Goal: Register for event/course

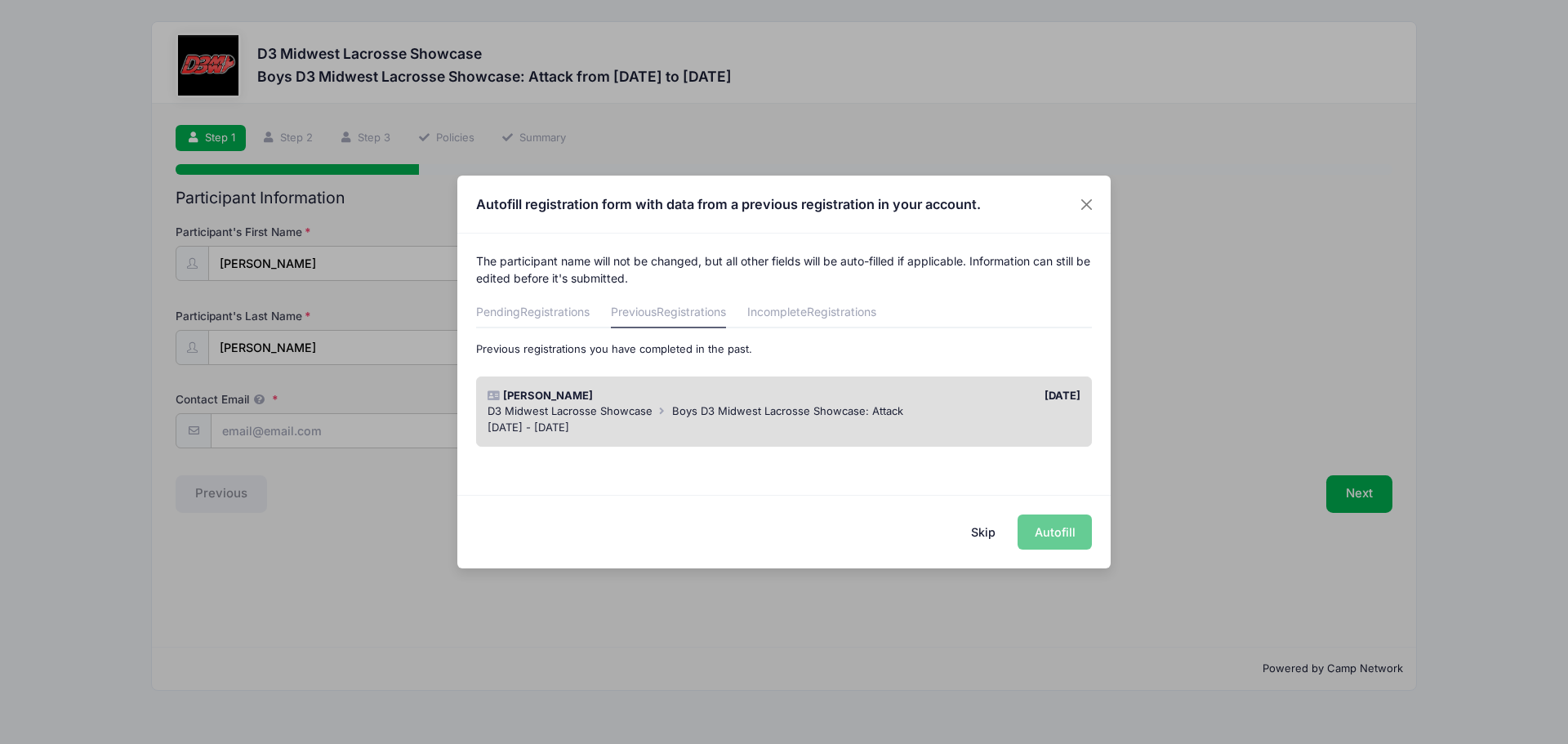
click at [725, 406] on span "Boys D3 Midwest Lacrosse Showcase: Attack" at bounding box center [788, 410] width 231 height 13
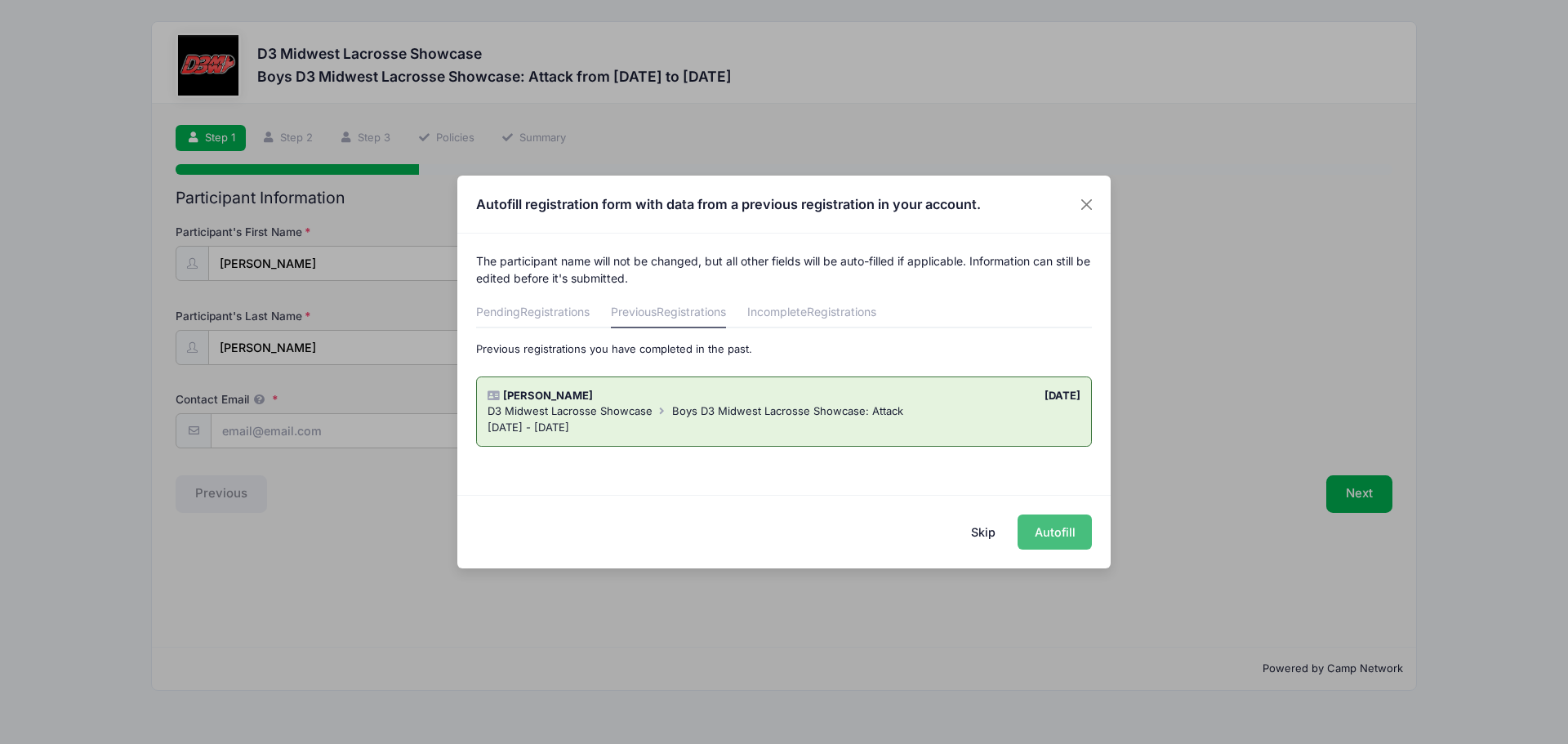
click at [1027, 533] on button "Autofill" at bounding box center [1054, 532] width 74 height 36
type input "[EMAIL_ADDRESS][DOMAIN_NAME]"
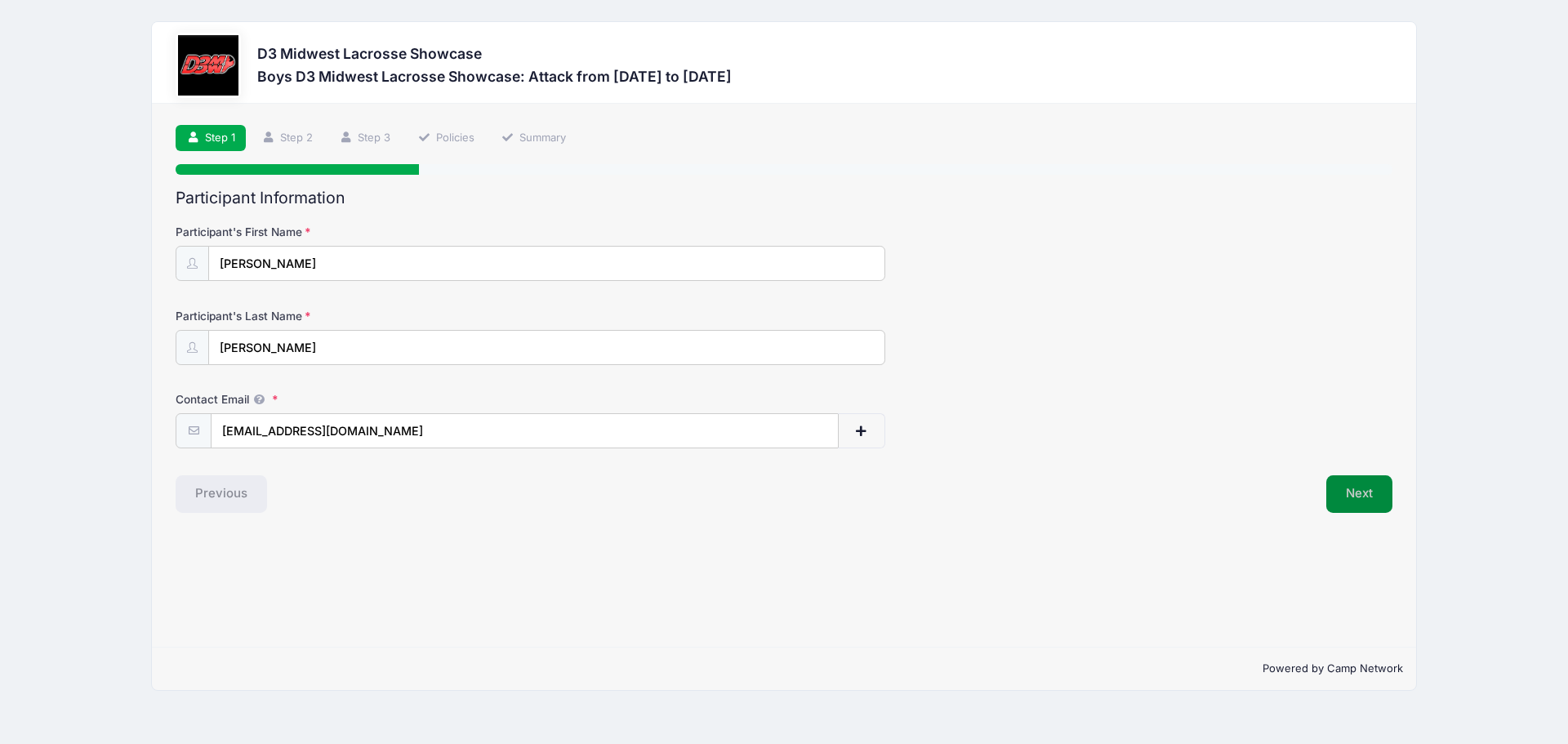
click at [1348, 500] on button "Next" at bounding box center [1359, 493] width 66 height 37
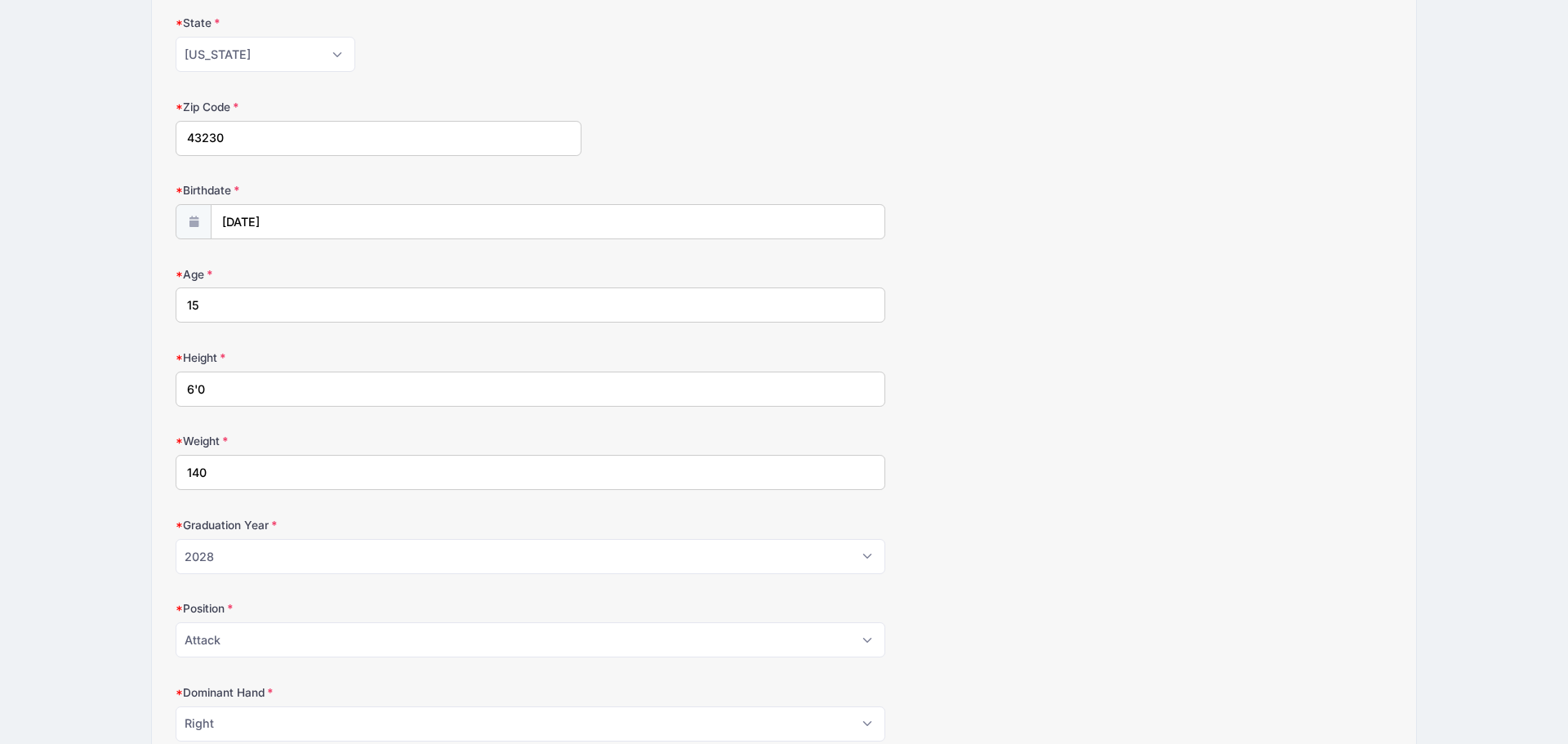
scroll to position [488, 0]
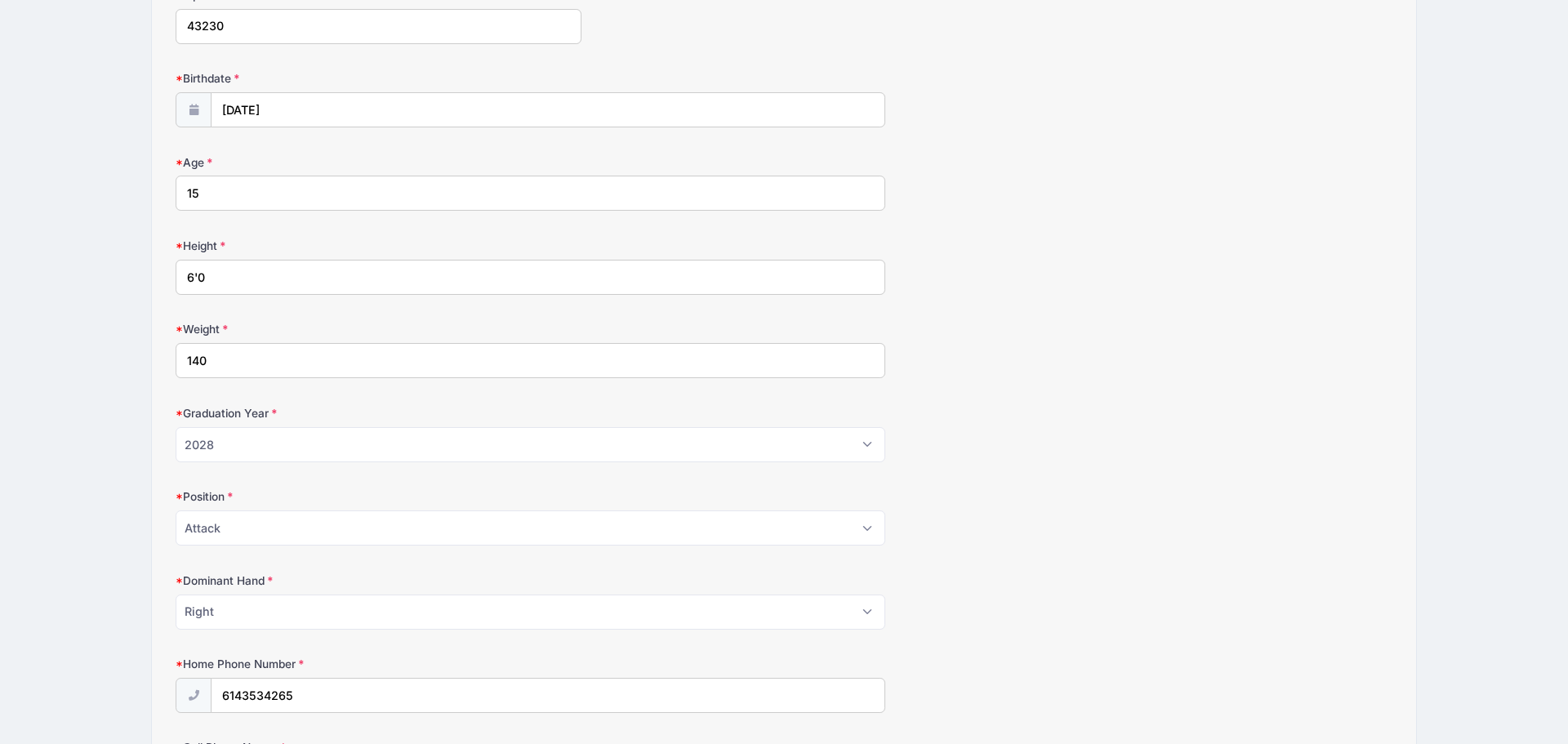
drag, startPoint x: 208, startPoint y: 363, endPoint x: 216, endPoint y: 389, distance: 27.2
click at [208, 365] on input "140" at bounding box center [530, 360] width 709 height 36
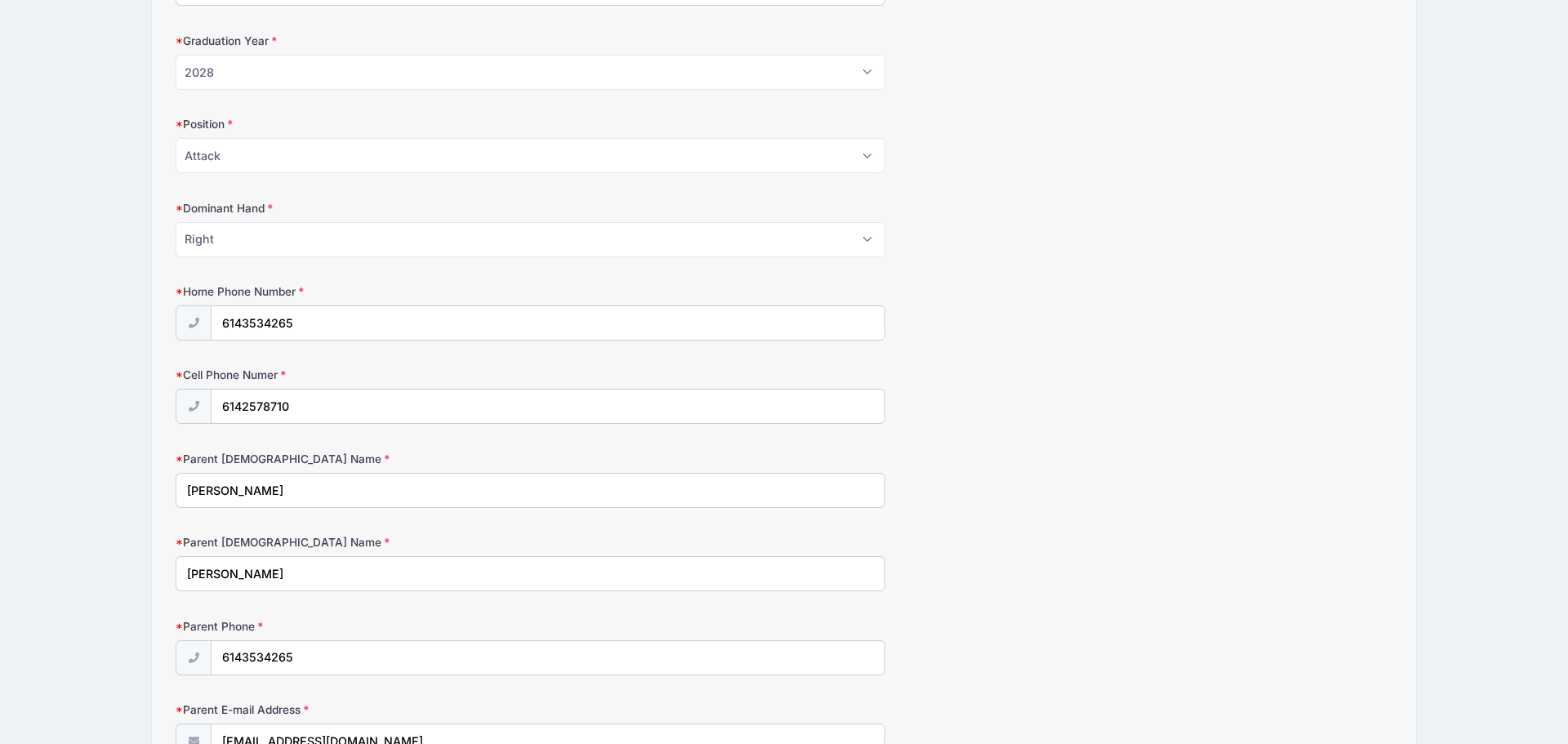
scroll to position [823, 0]
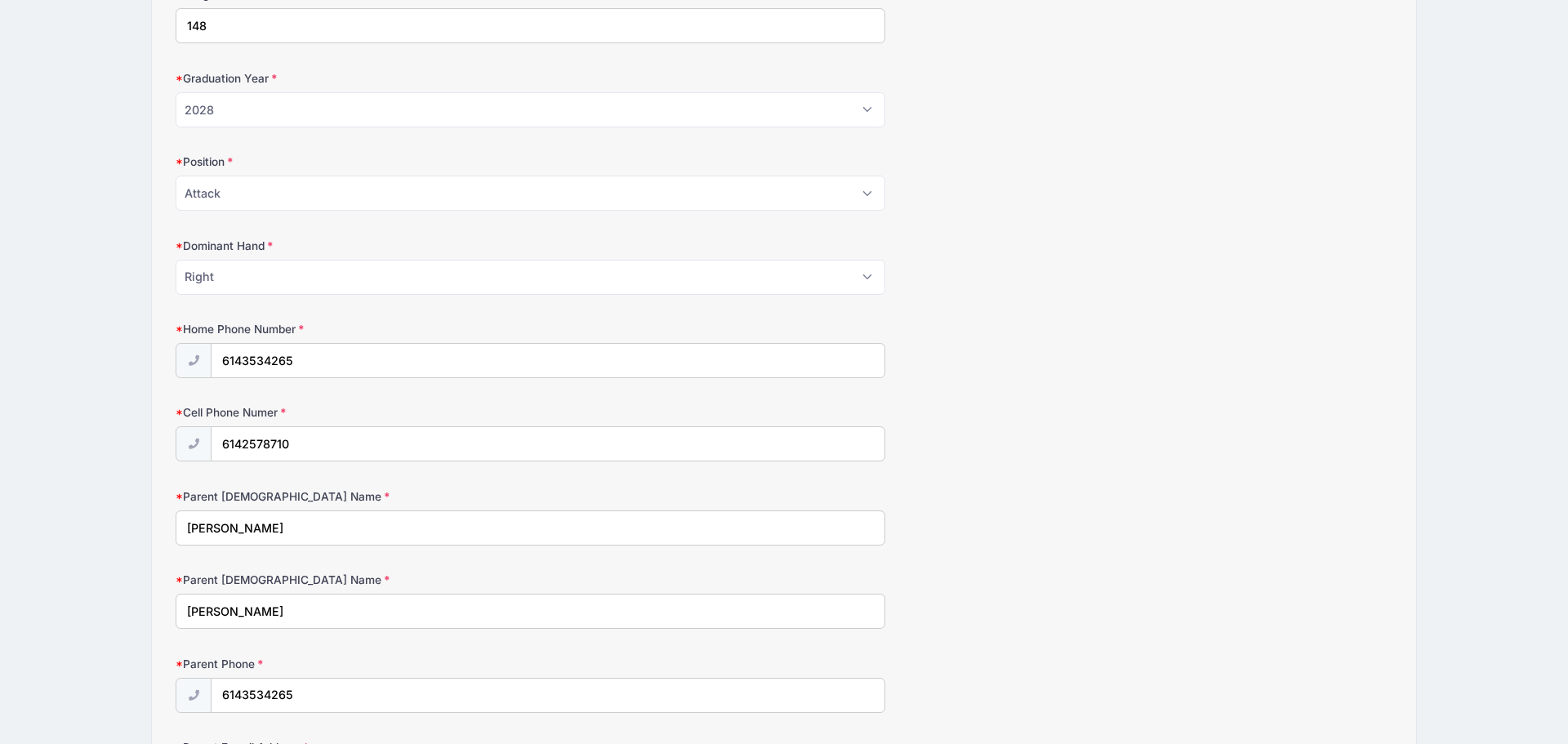
type input "148"
drag, startPoint x: 225, startPoint y: 443, endPoint x: 126, endPoint y: 443, distance: 99.0
click at [126, 443] on div "D3 Midwest Lacrosse Showcase Boys D3 Midwest Lacrosse Showcase: Attack from [DA…" at bounding box center [784, 567] width 1518 height 2781
click at [126, 443] on div "D3 Midwest Lacrosse Showcase Boys D3 Midwest Lacrosse Showcase: Attack from [DA…" at bounding box center [784, 566] width 1518 height 2779
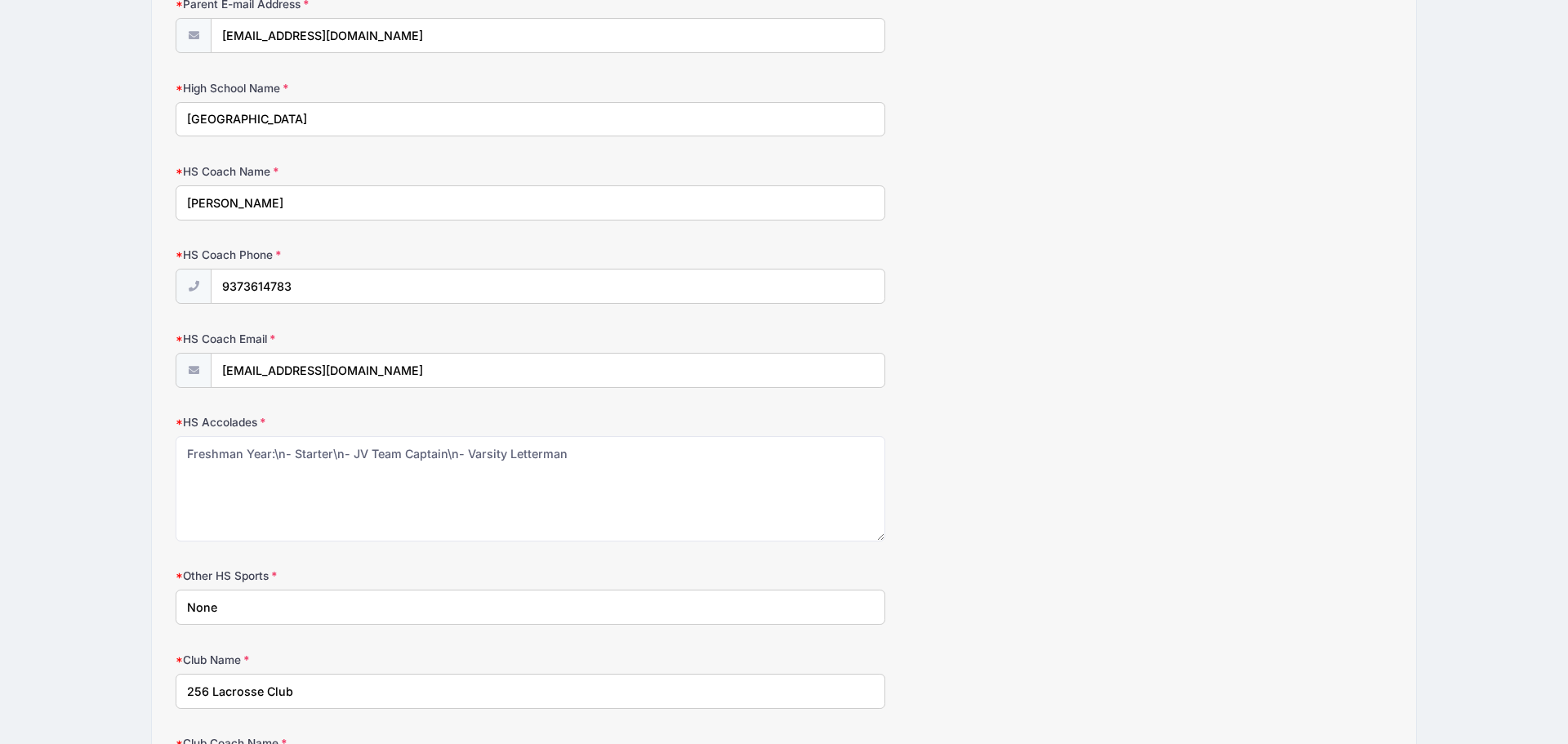
scroll to position [1569, 0]
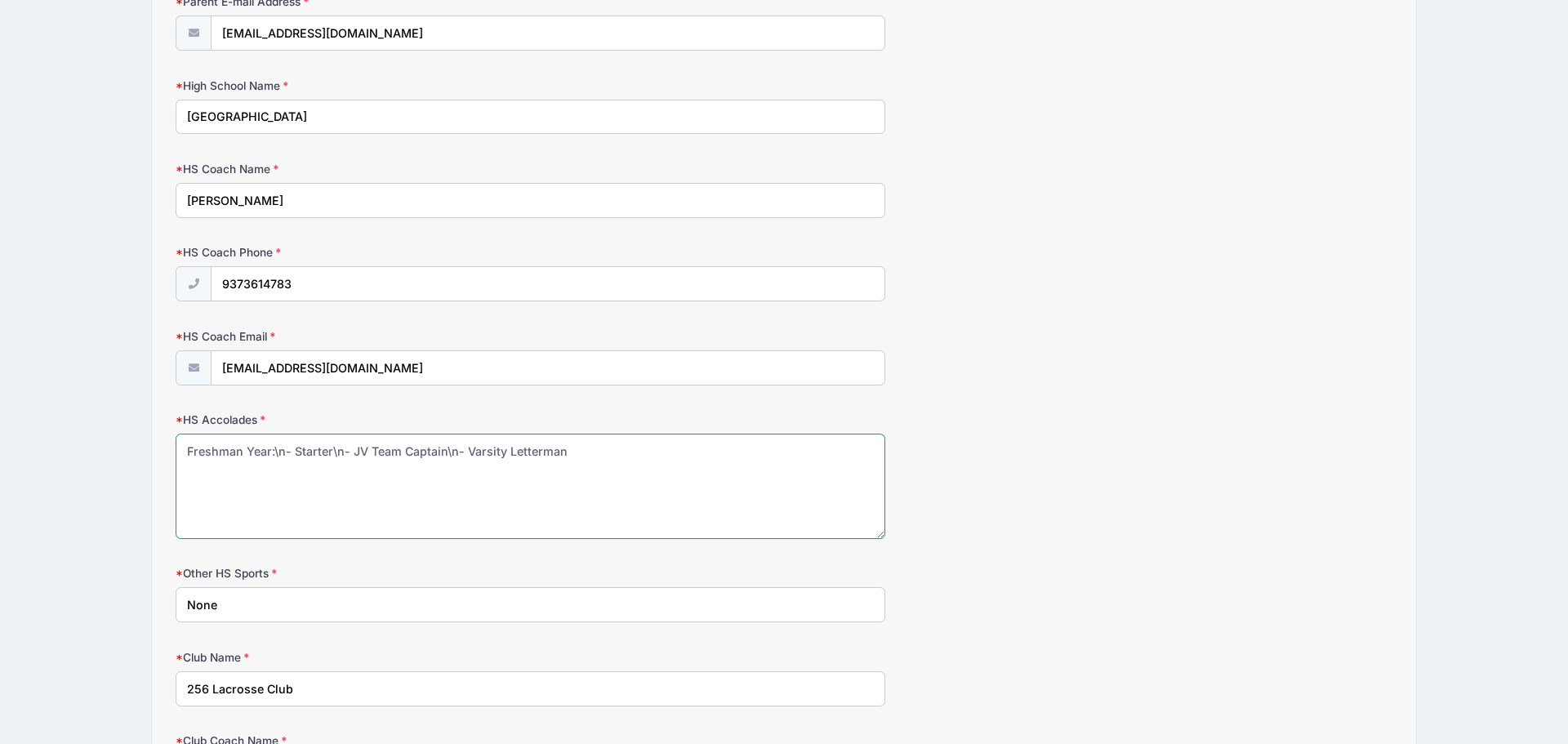
click at [448, 448] on textarea "Freshman Year:\n- Starter\n- JV Team Captain\n- Varsity Letterman" at bounding box center [530, 486] width 709 height 106
drag, startPoint x: 567, startPoint y: 457, endPoint x: 449, endPoint y: 457, distance: 118.0
click at [449, 457] on textarea "Freshman Year:\n- Starter\n- JV Team Captain\n- Varsity Letterman" at bounding box center [530, 486] width 709 height 106
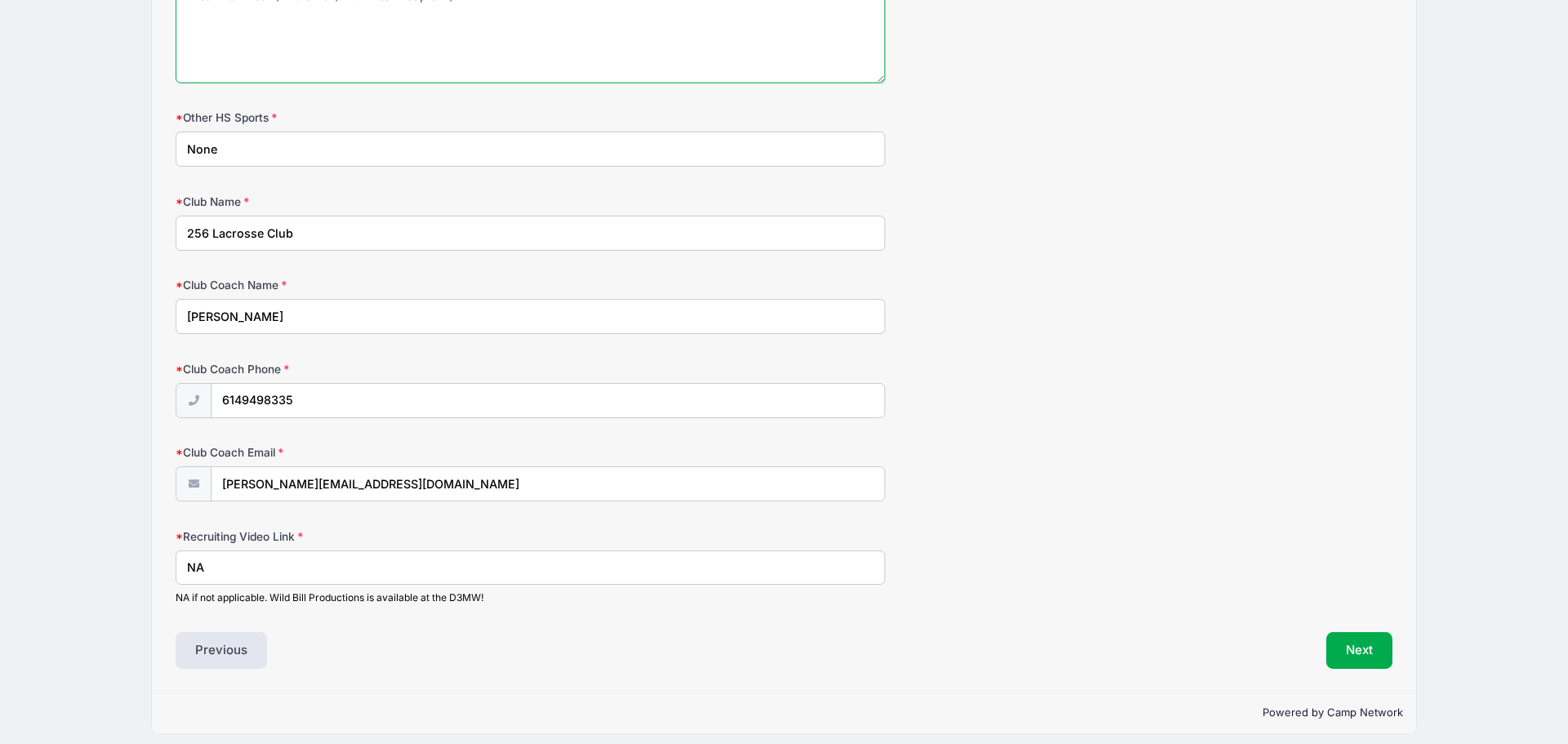
scroll to position [2036, 0]
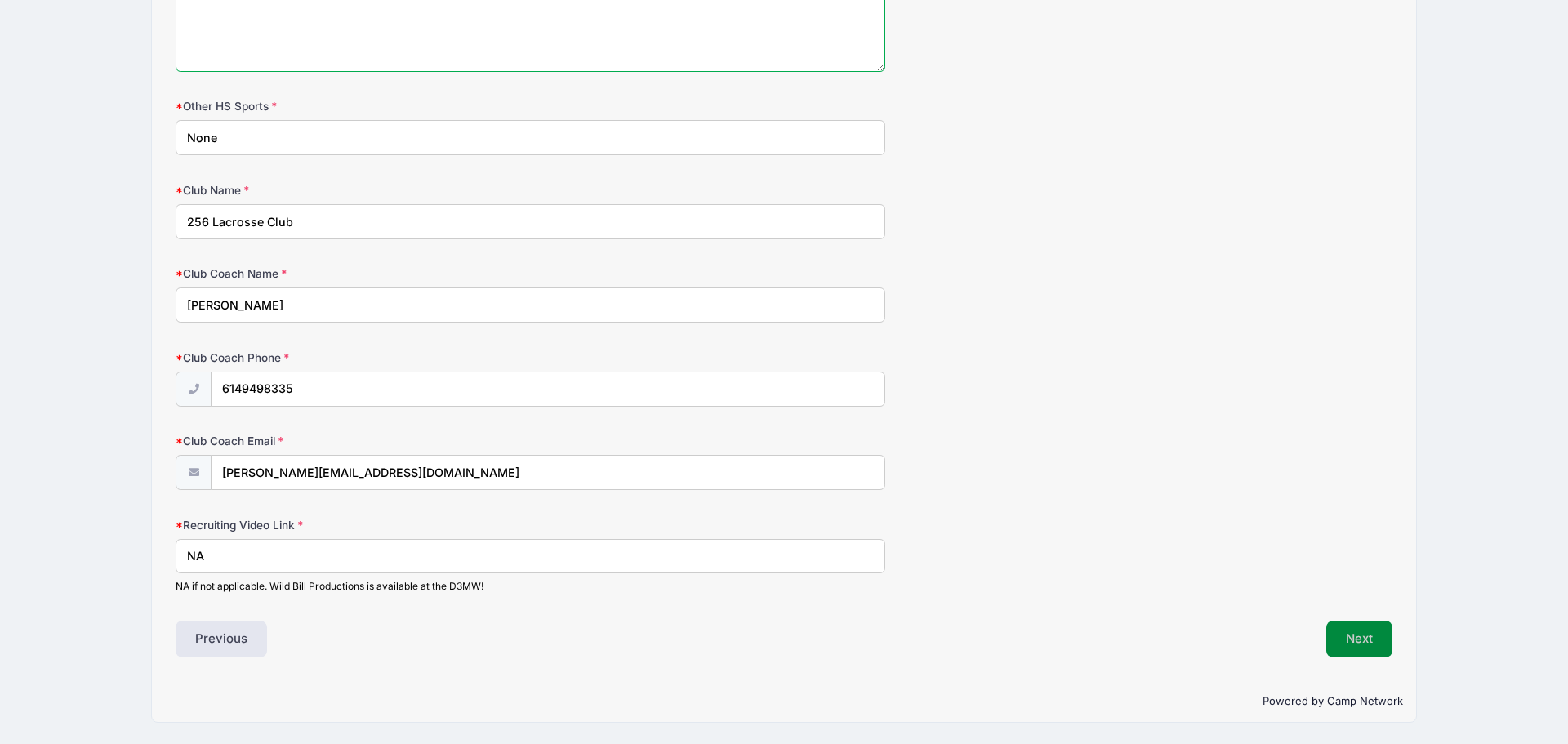
type textarea "Freshman Year:\n- Starter\n- JV Team Captain\"
click at [1350, 639] on button "Next" at bounding box center [1359, 638] width 66 height 37
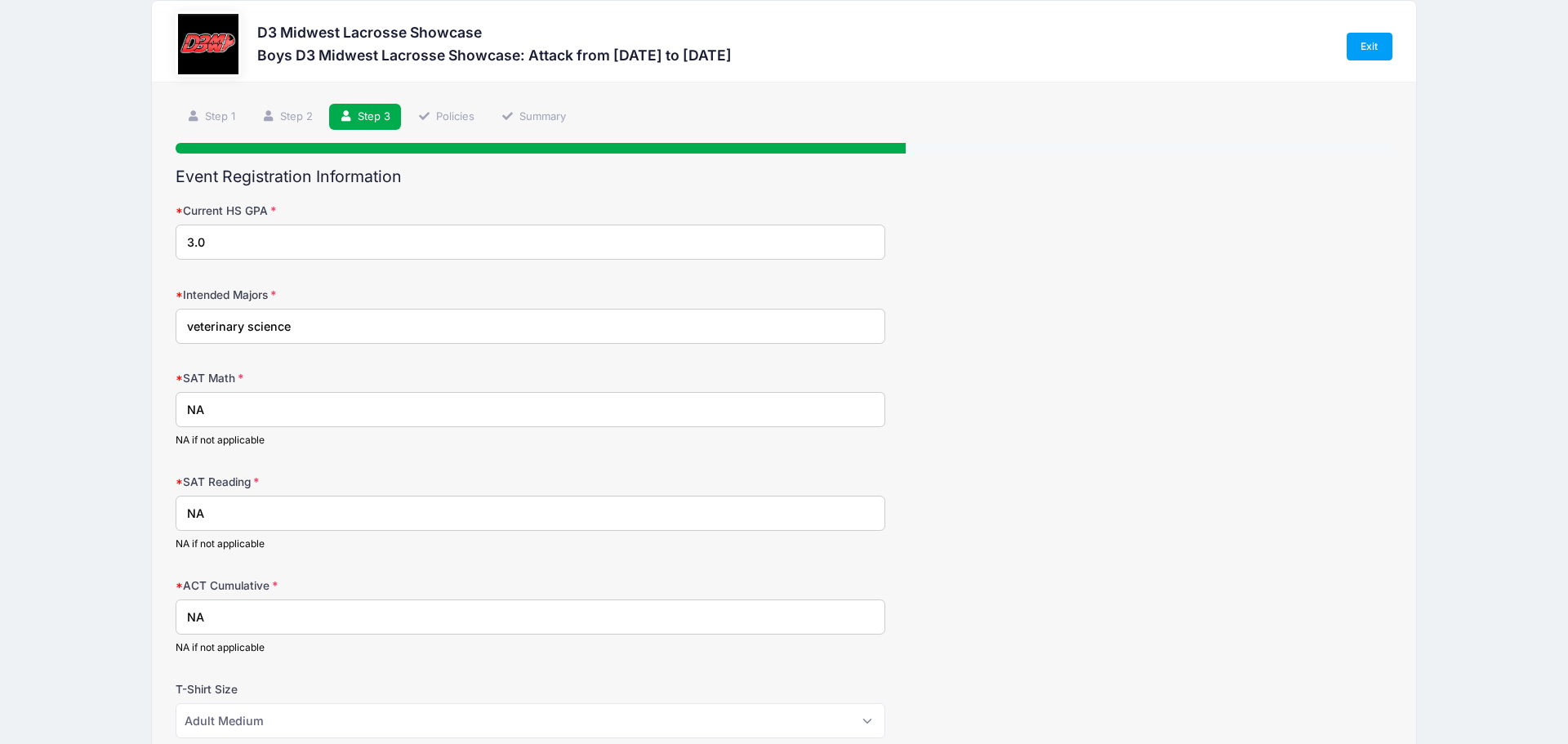
scroll to position [26, 0]
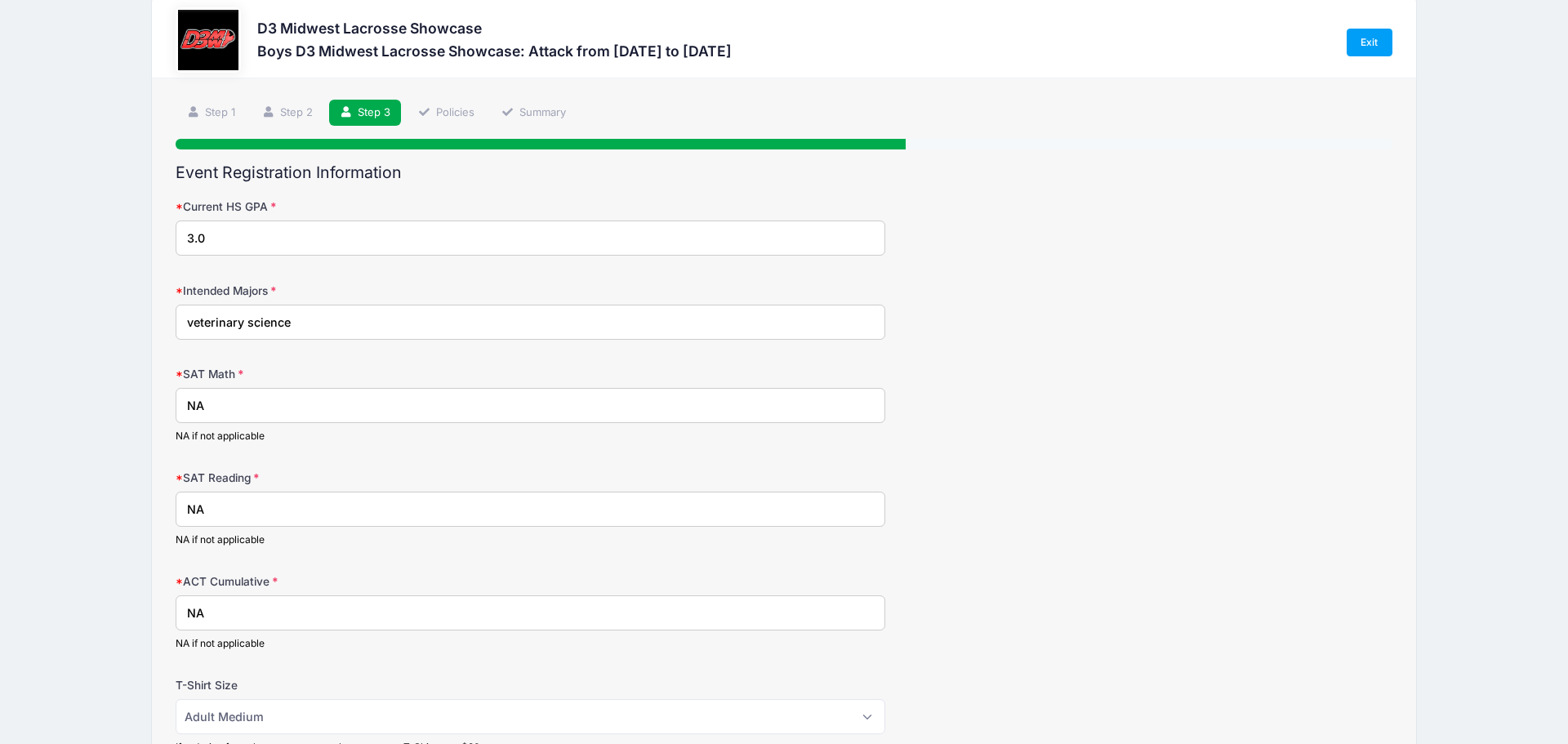
click at [206, 236] on input "3.0" at bounding box center [530, 238] width 709 height 36
type input "3.4"
click at [26, 311] on div "D3 Midwest Lacrosse Showcase Boys D3 Midwest Lacrosse Showcase: Attack from [DA…" at bounding box center [784, 491] width 1518 height 1034
drag, startPoint x: 295, startPoint y: 324, endPoint x: 231, endPoint y: 324, distance: 64.0
click at [231, 324] on input "veterinary science" at bounding box center [530, 322] width 709 height 36
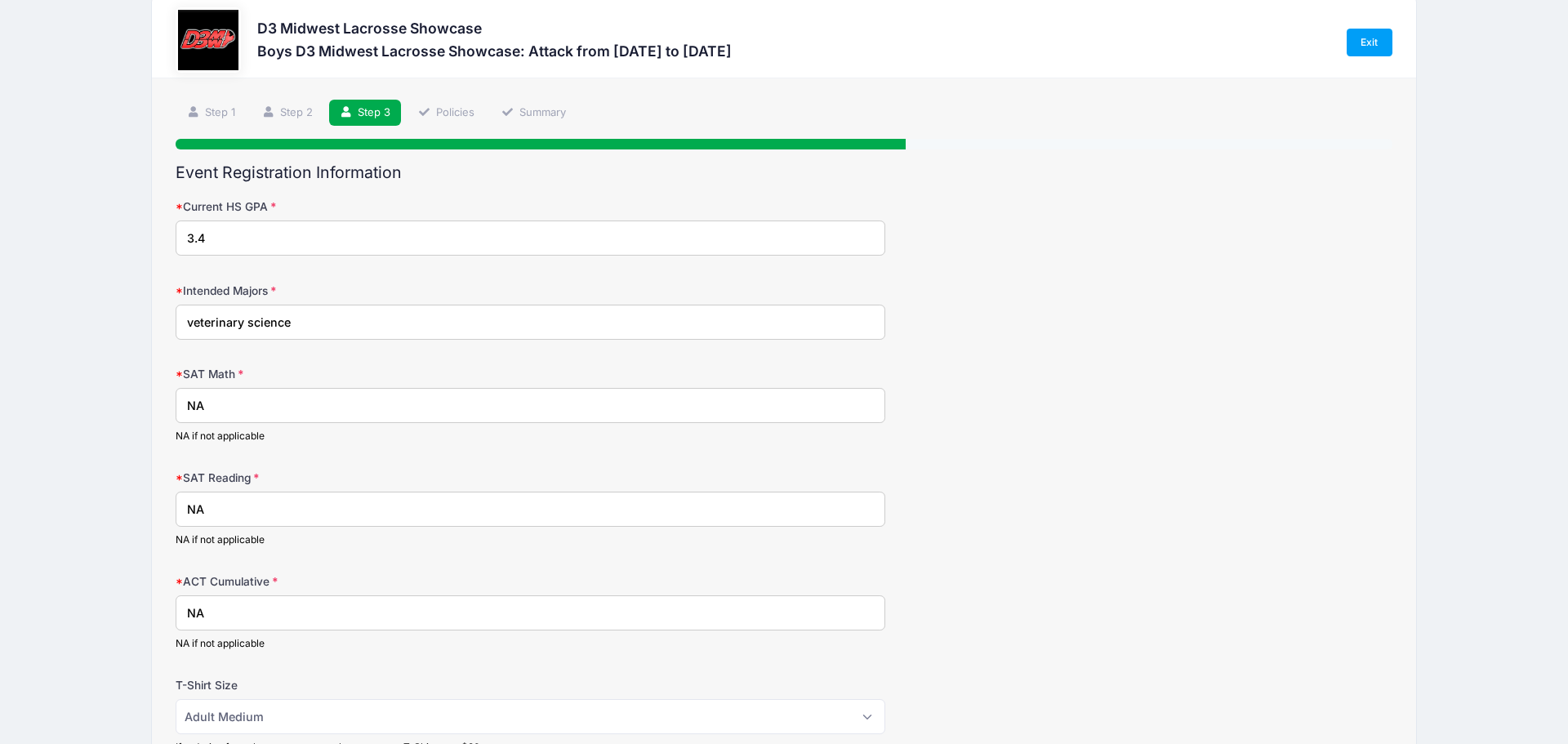
click at [296, 324] on input "veterinary science" at bounding box center [530, 322] width 709 height 36
type input "veterinary science, Nursing"
click at [133, 400] on div "D3 Midwest Lacrosse Showcase Boys D3 Midwest Lacrosse Showcase: Attack from [DA…" at bounding box center [784, 491] width 1518 height 1034
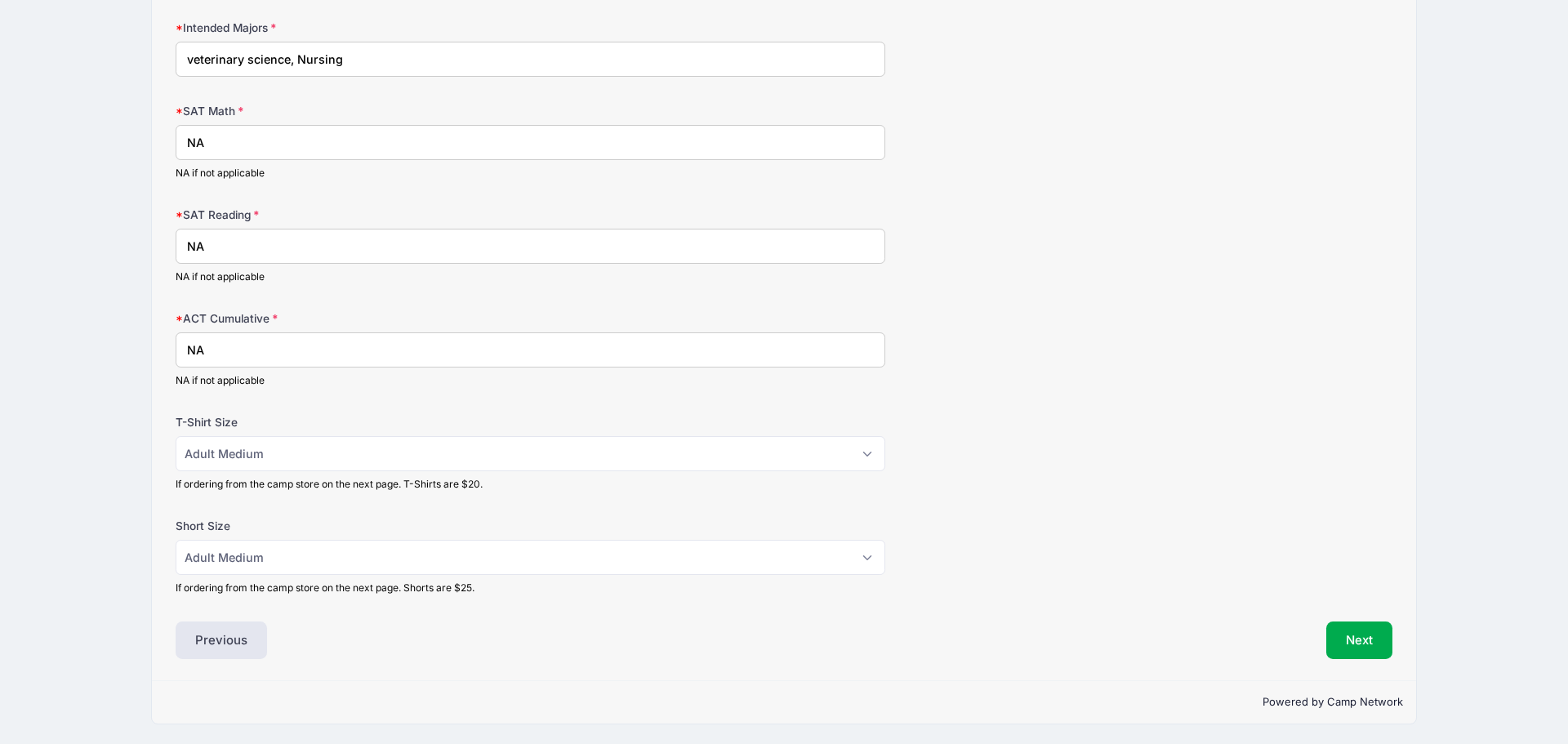
scroll to position [291, 0]
click at [1378, 644] on button "Next" at bounding box center [1359, 638] width 66 height 37
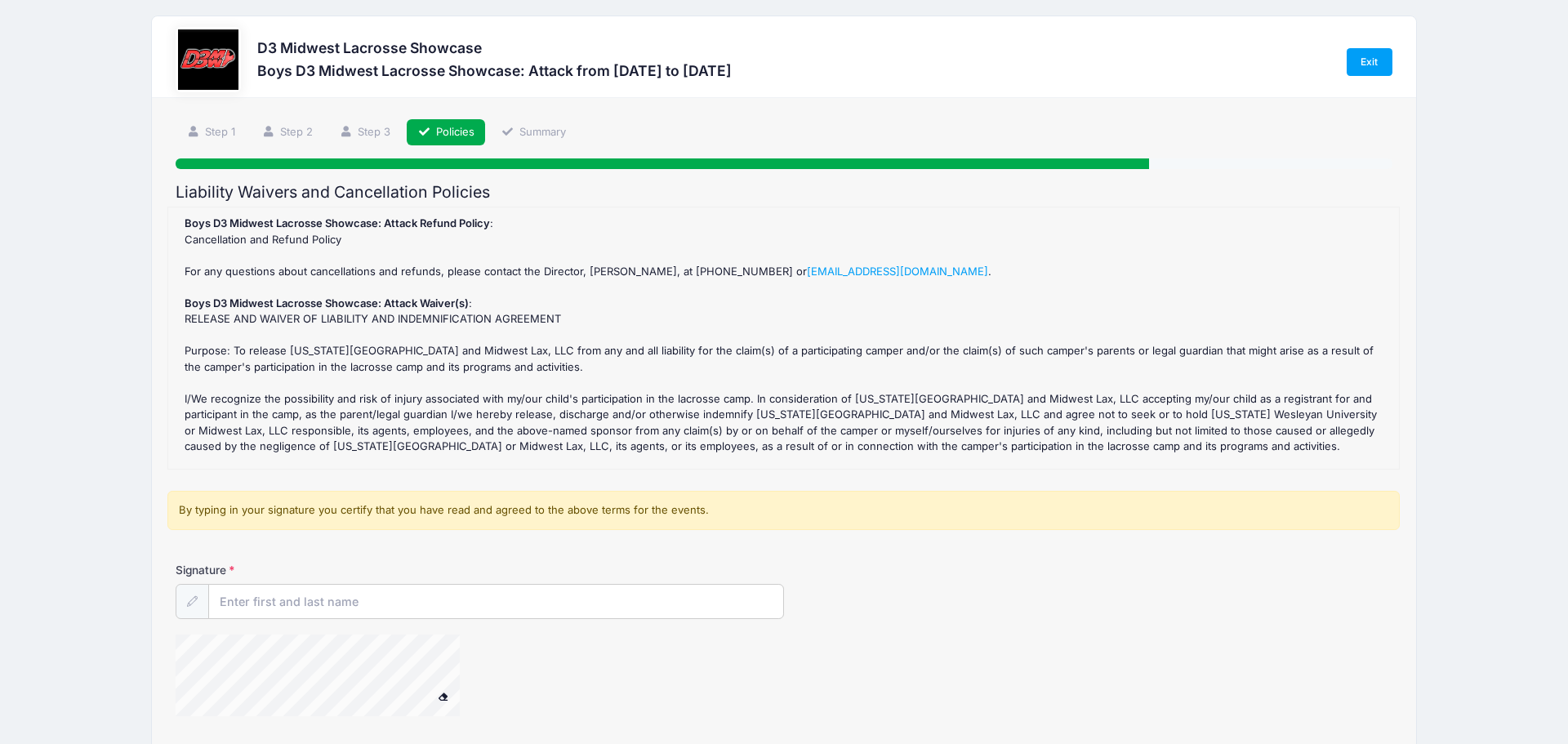
scroll to position [0, 0]
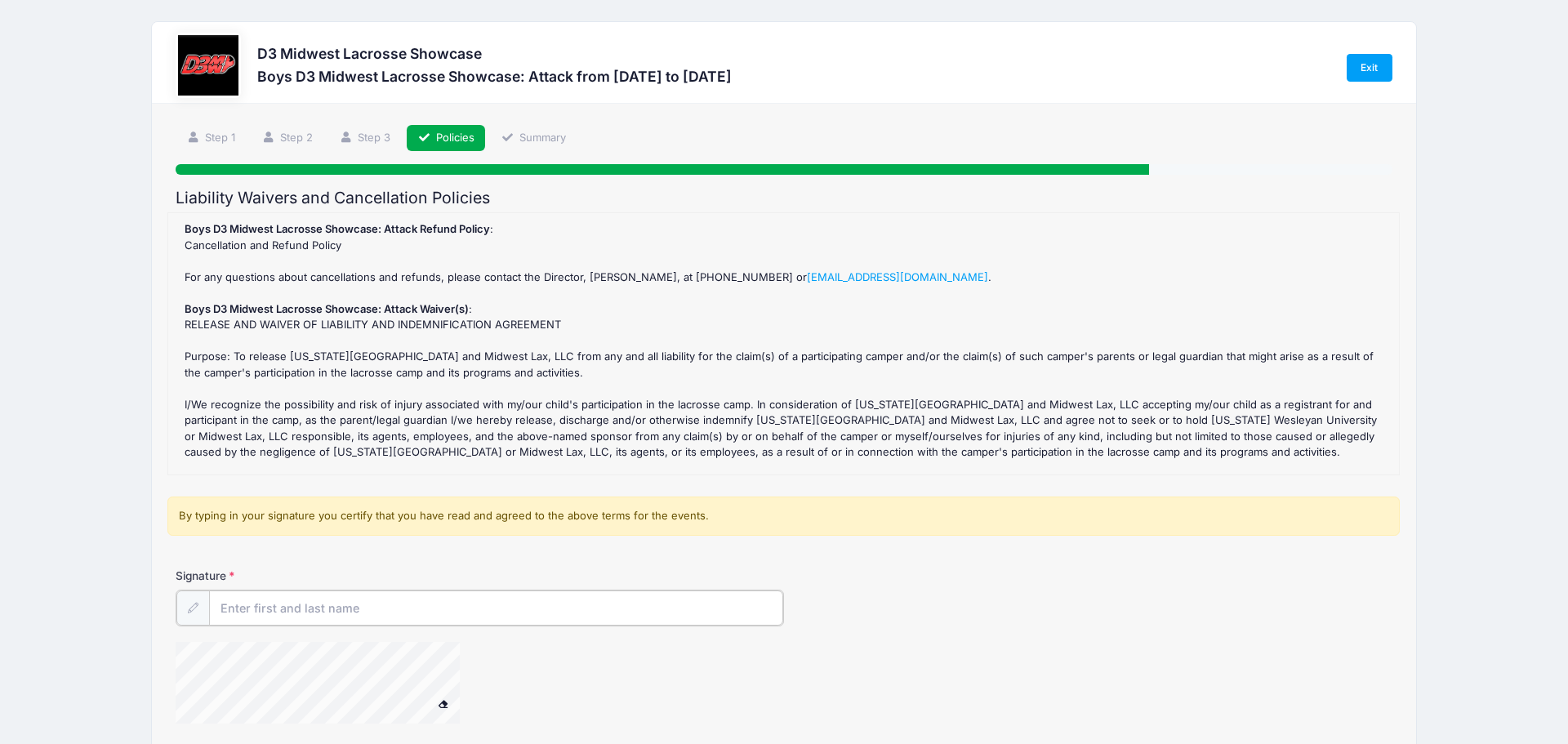
click at [267, 612] on input "Signature" at bounding box center [495, 608] width 574 height 36
type input "[PERSON_NAME]"
click at [218, 139] on link "Step 1" at bounding box center [211, 138] width 70 height 27
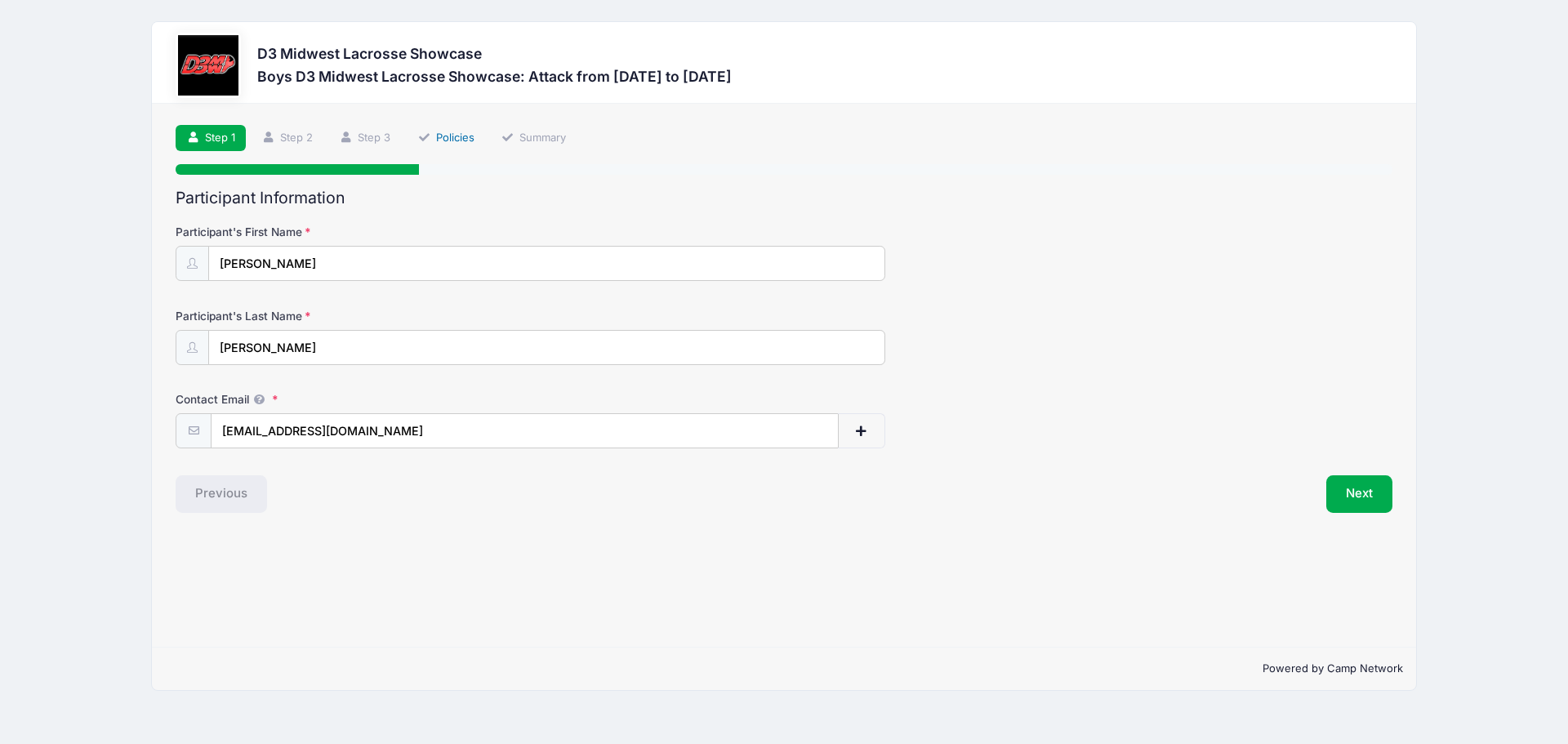
click at [457, 133] on link "Policies" at bounding box center [445, 138] width 78 height 27
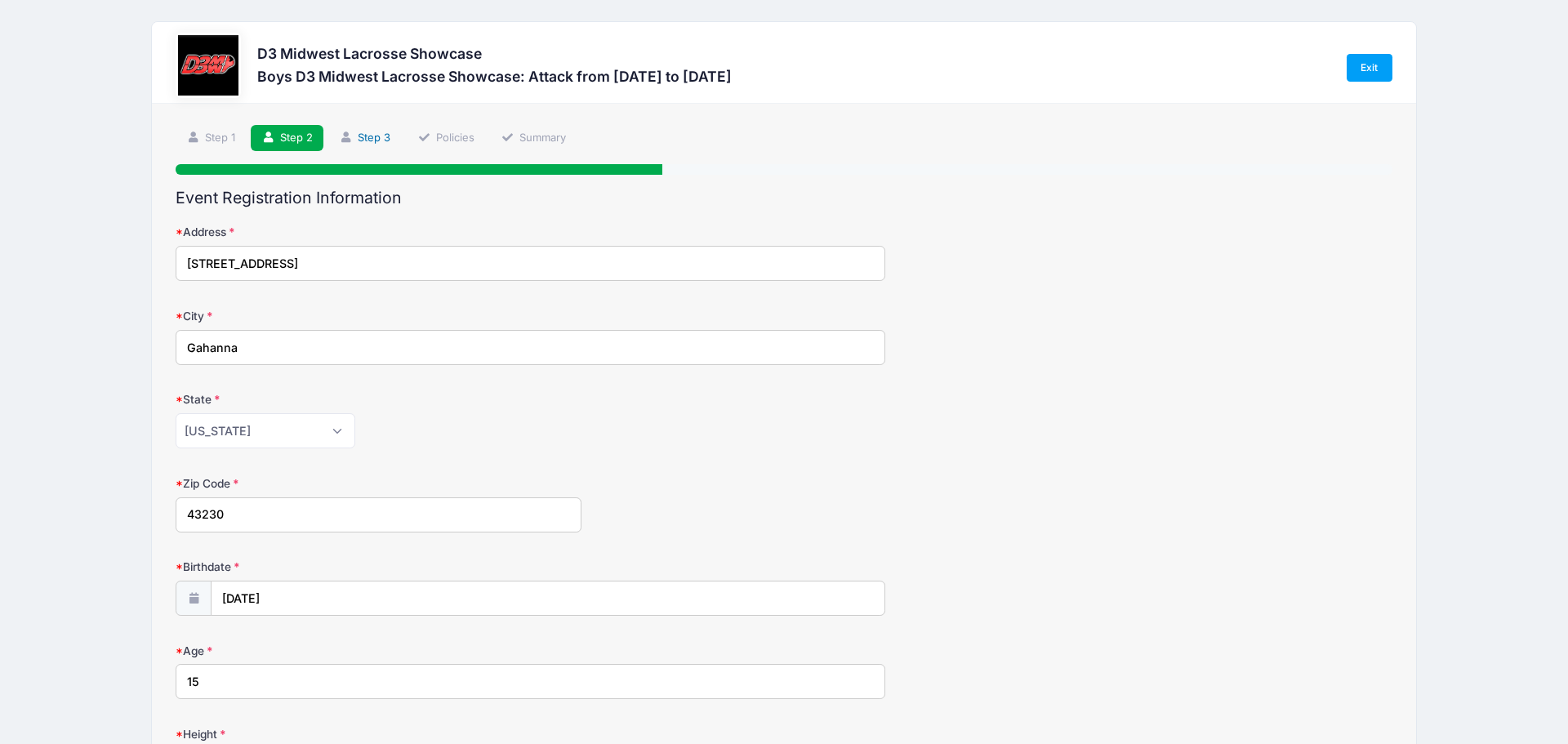
click at [365, 138] on link "Step 3" at bounding box center [365, 138] width 73 height 27
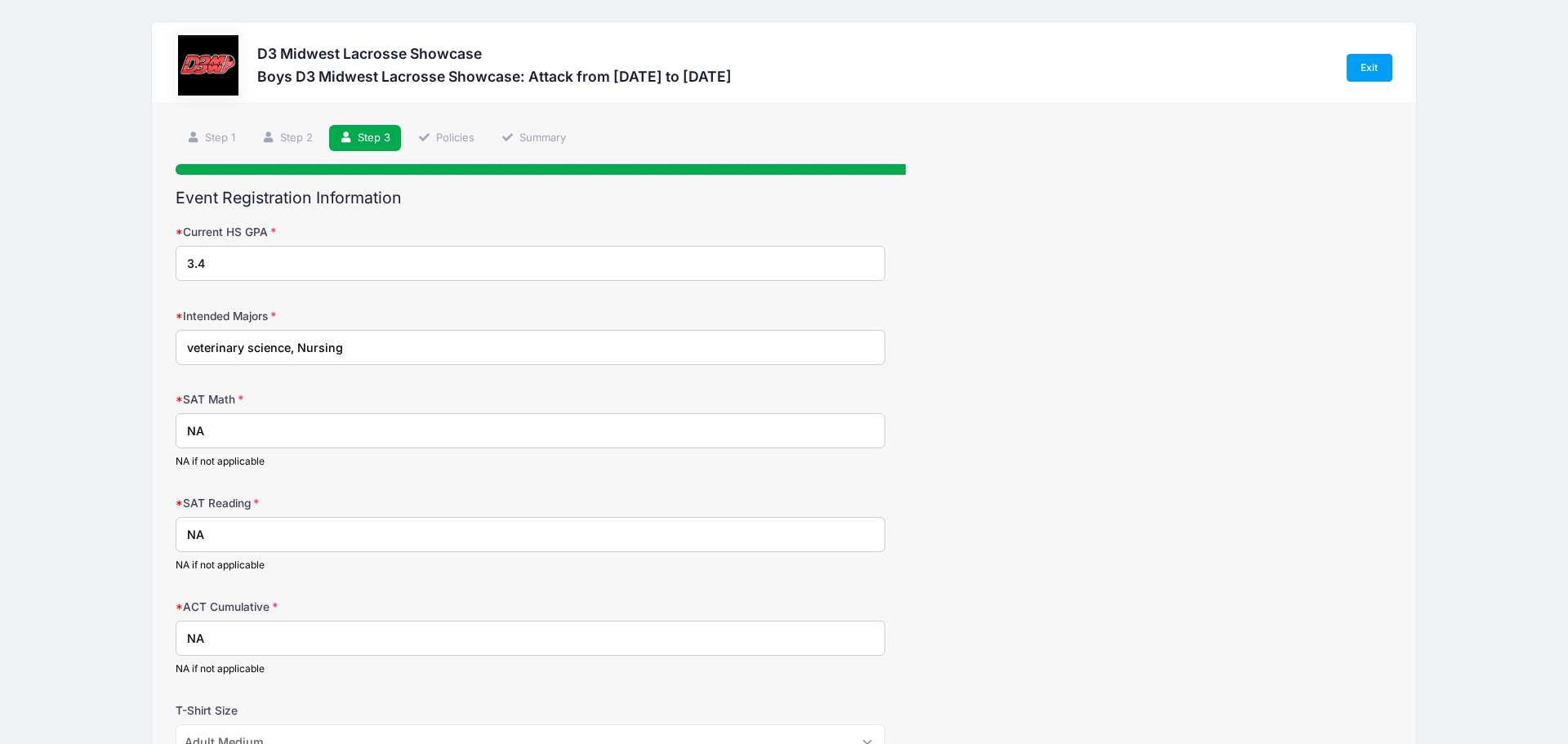
scroll to position [291, 0]
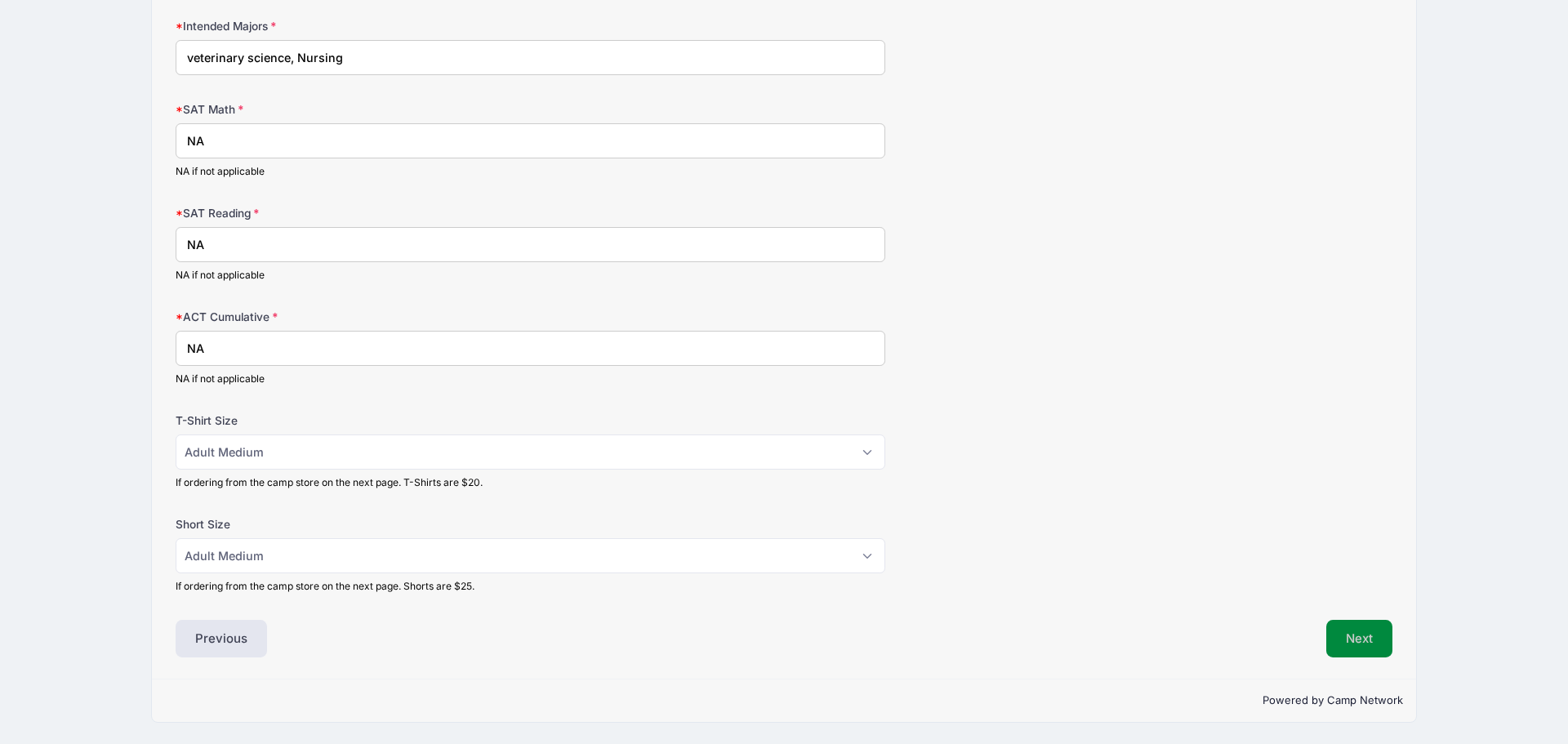
click at [1362, 648] on button "Next" at bounding box center [1359, 638] width 66 height 37
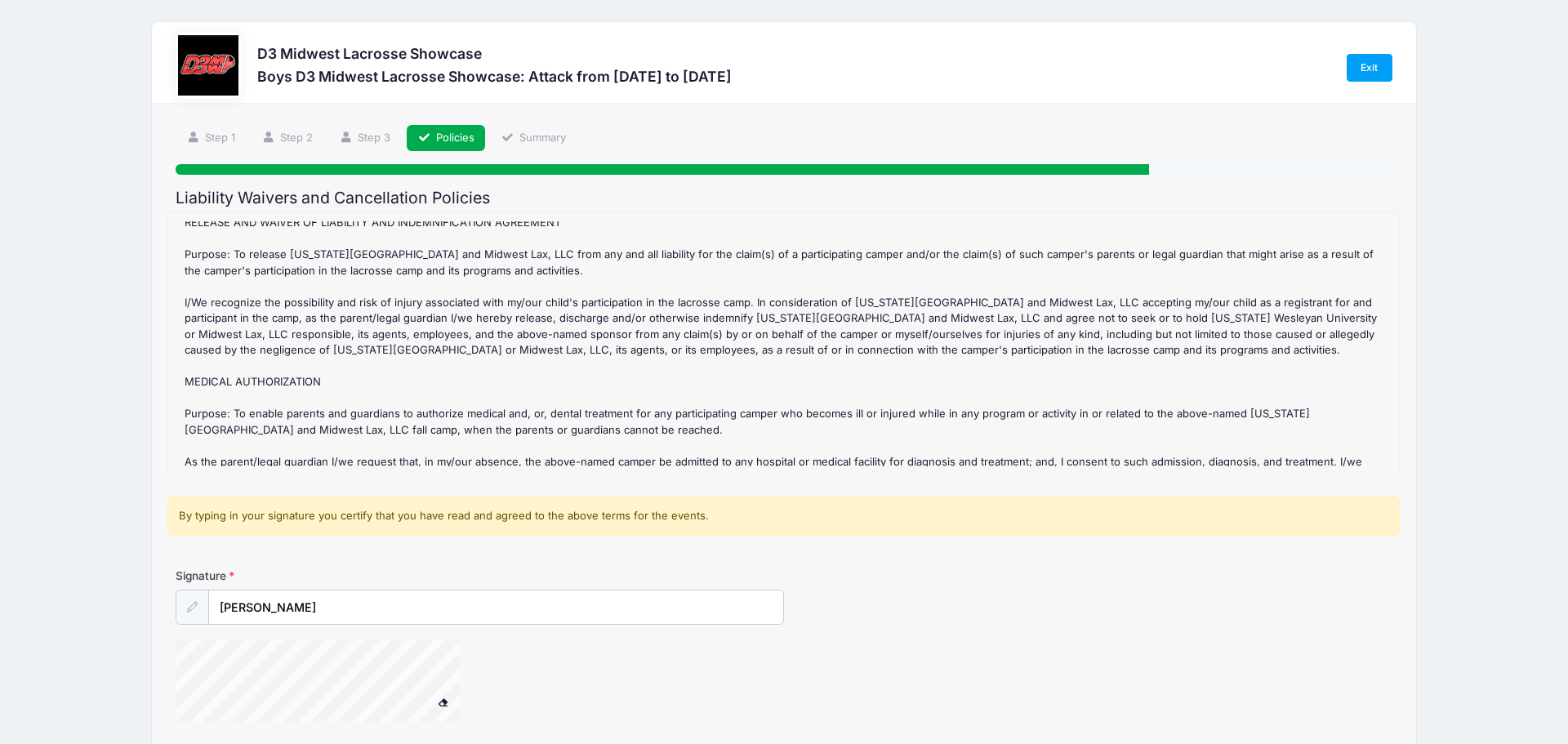
scroll to position [137, 0]
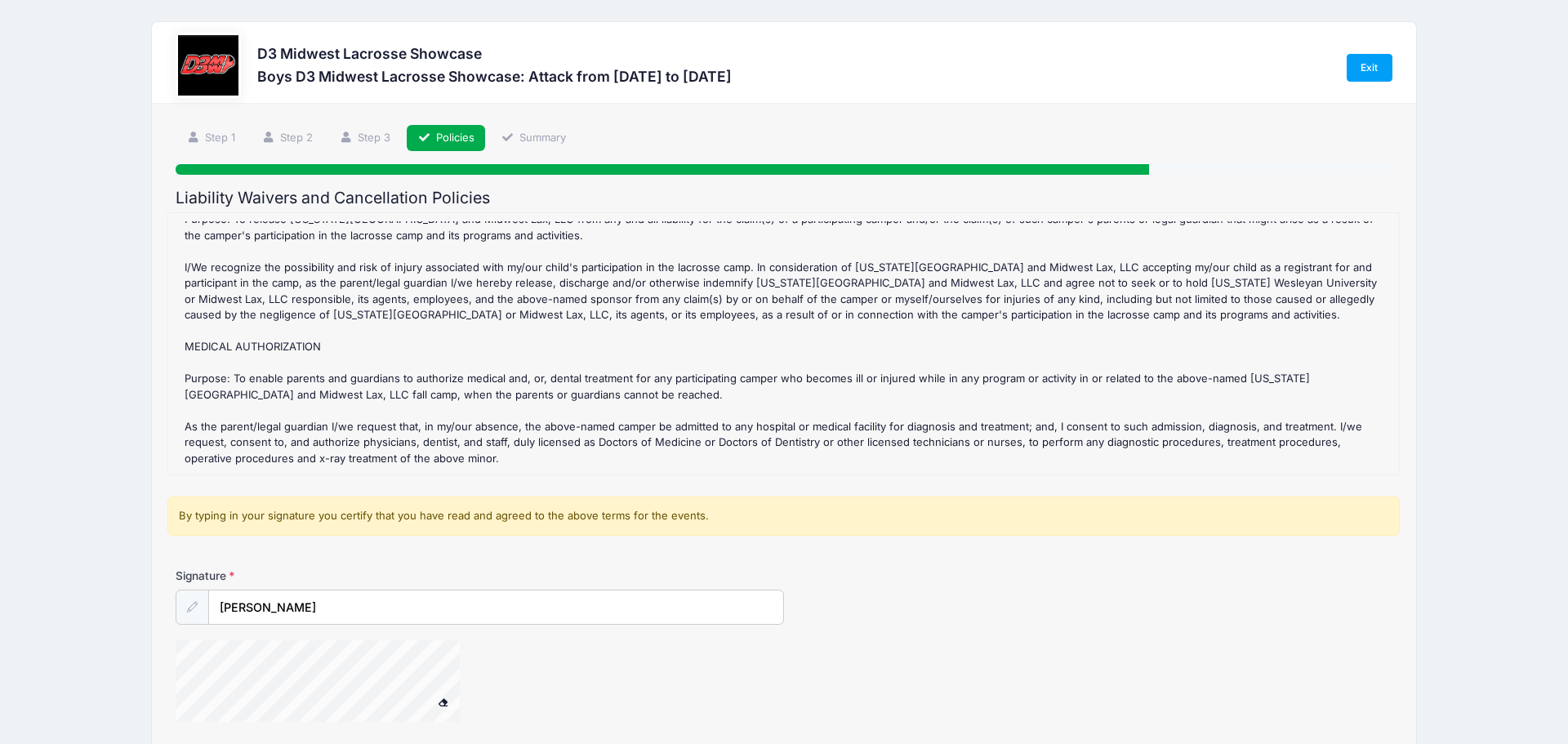
drag, startPoint x: 1087, startPoint y: 659, endPoint x: 1064, endPoint y: 552, distance: 109.4
click at [1085, 656] on div at bounding box center [784, 683] width 1216 height 87
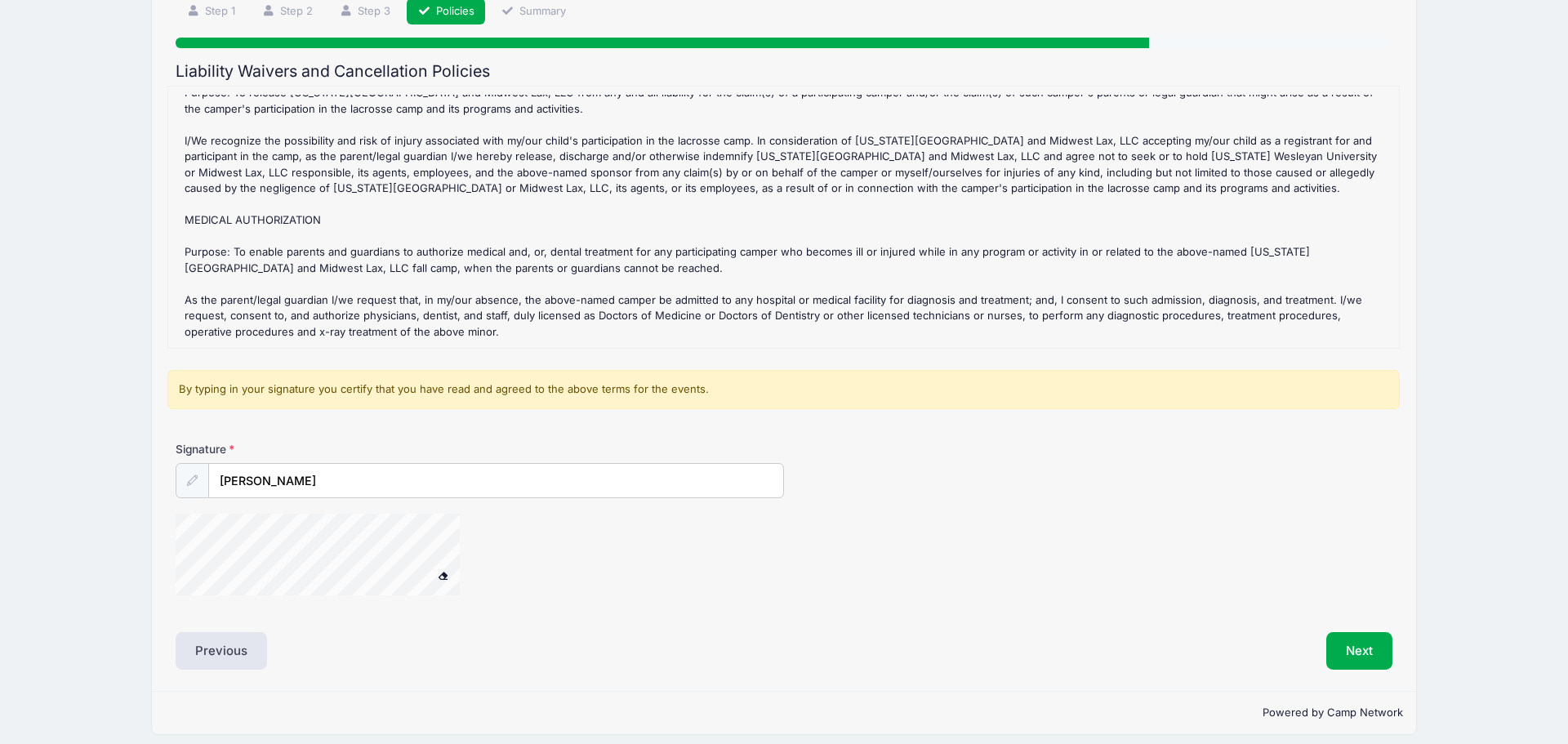
scroll to position [140, 0]
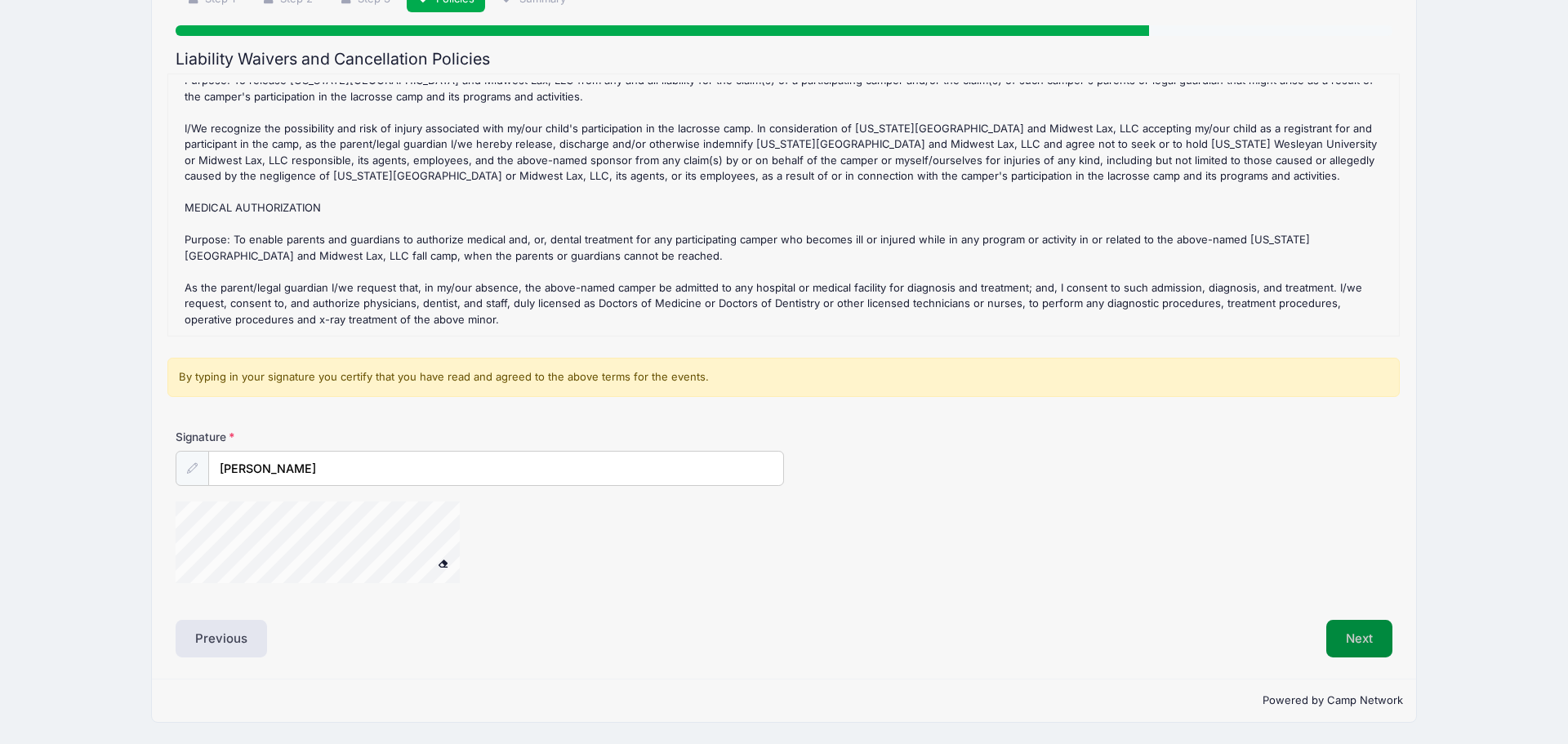
click at [1371, 647] on button "Next" at bounding box center [1359, 638] width 66 height 37
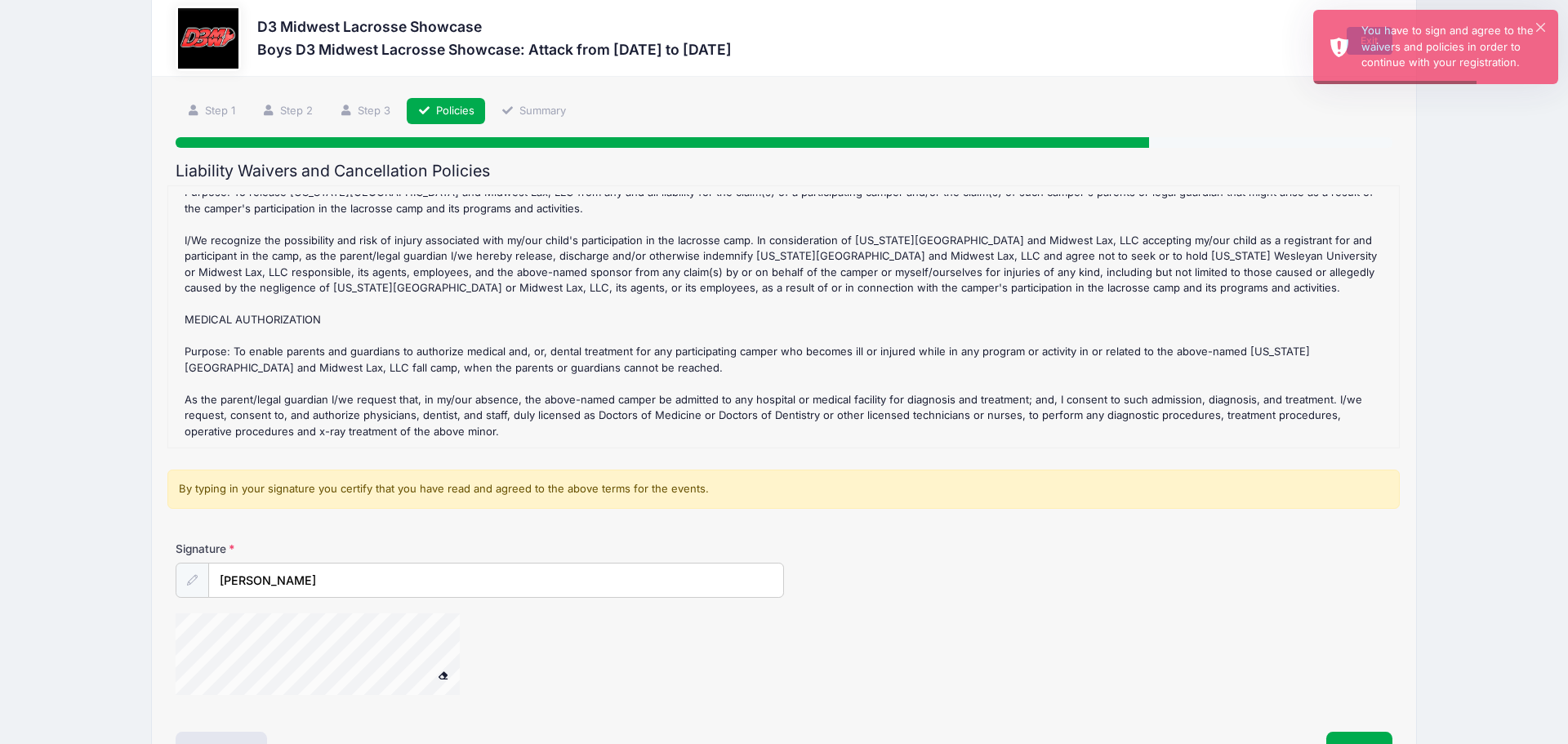
scroll to position [0, 0]
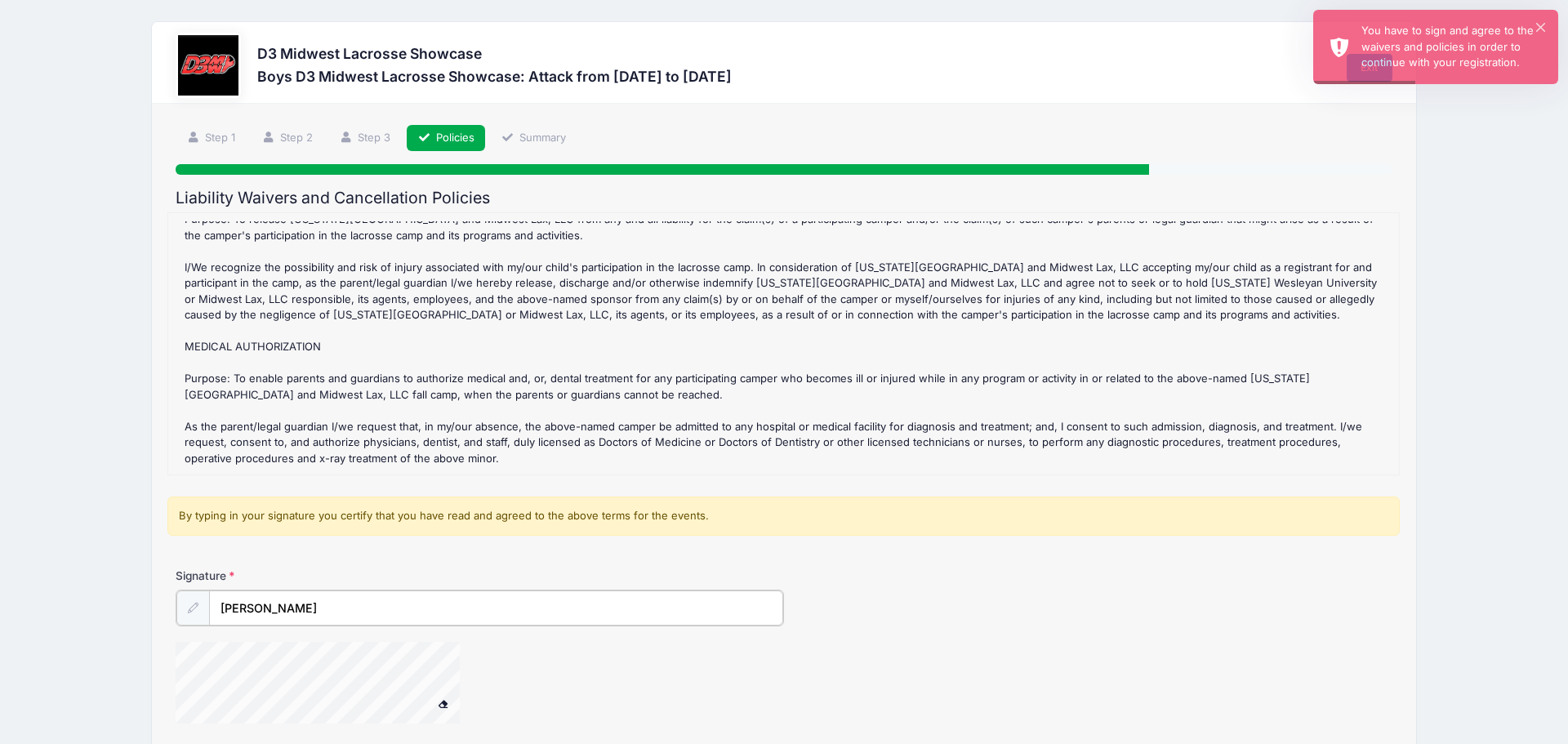
click at [315, 610] on input "[PERSON_NAME]" at bounding box center [495, 608] width 574 height 36
click at [429, 694] on button at bounding box center [443, 704] width 29 height 21
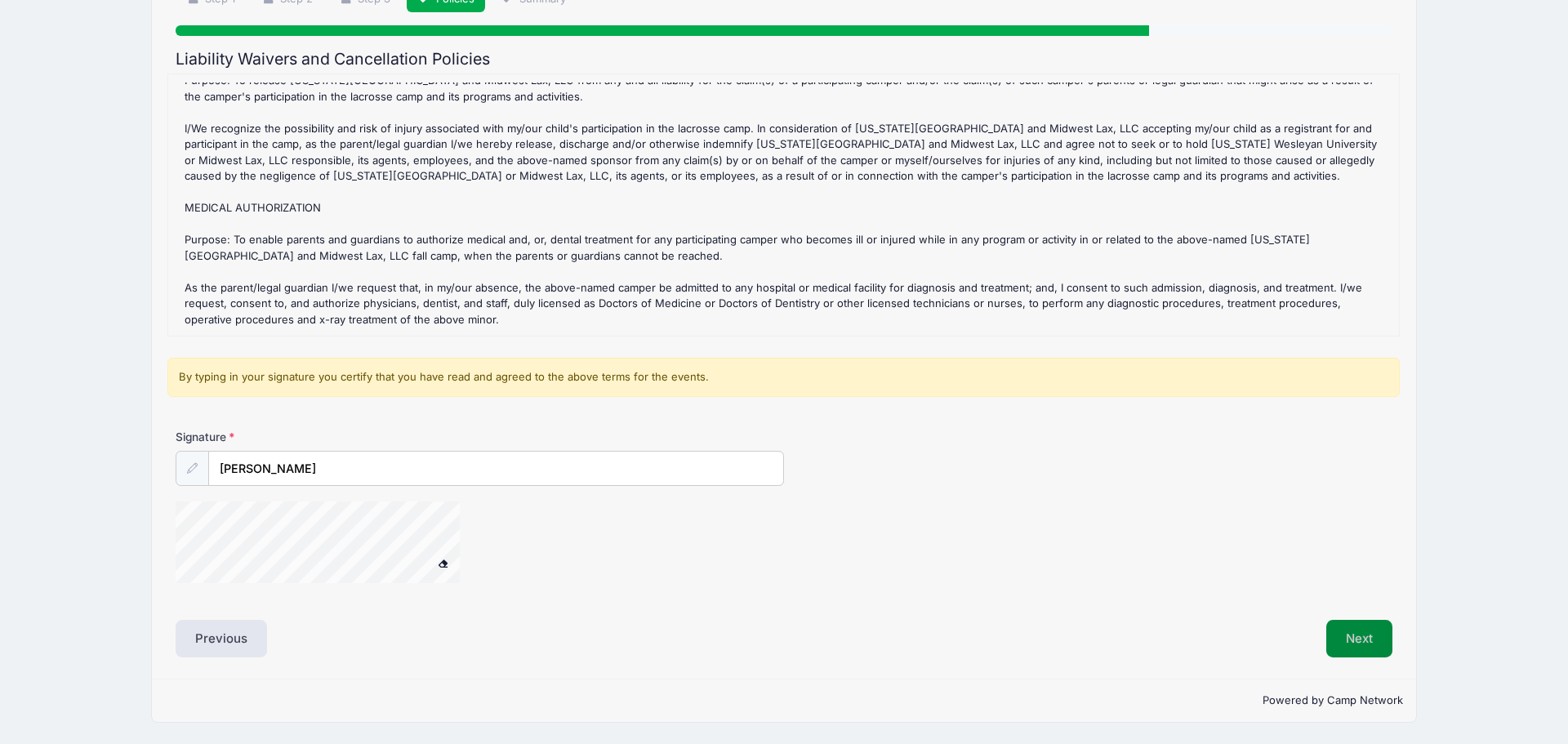
scroll to position [140, 0]
click at [1361, 641] on button "Next" at bounding box center [1359, 638] width 66 height 37
click at [1343, 641] on button "Next" at bounding box center [1359, 638] width 66 height 37
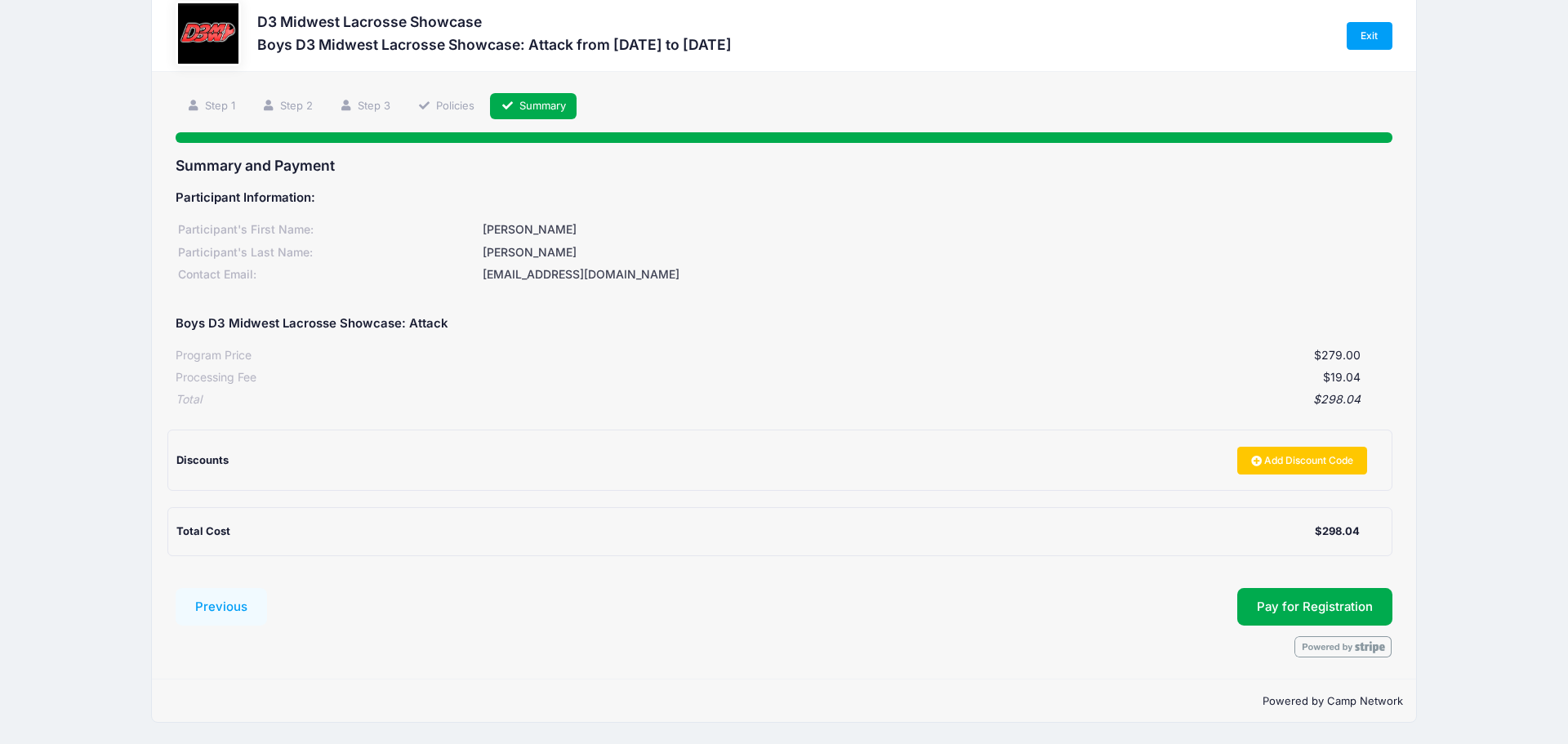
scroll to position [33, 0]
click at [1338, 611] on button "Pay for Registration" at bounding box center [1315, 606] width 155 height 37
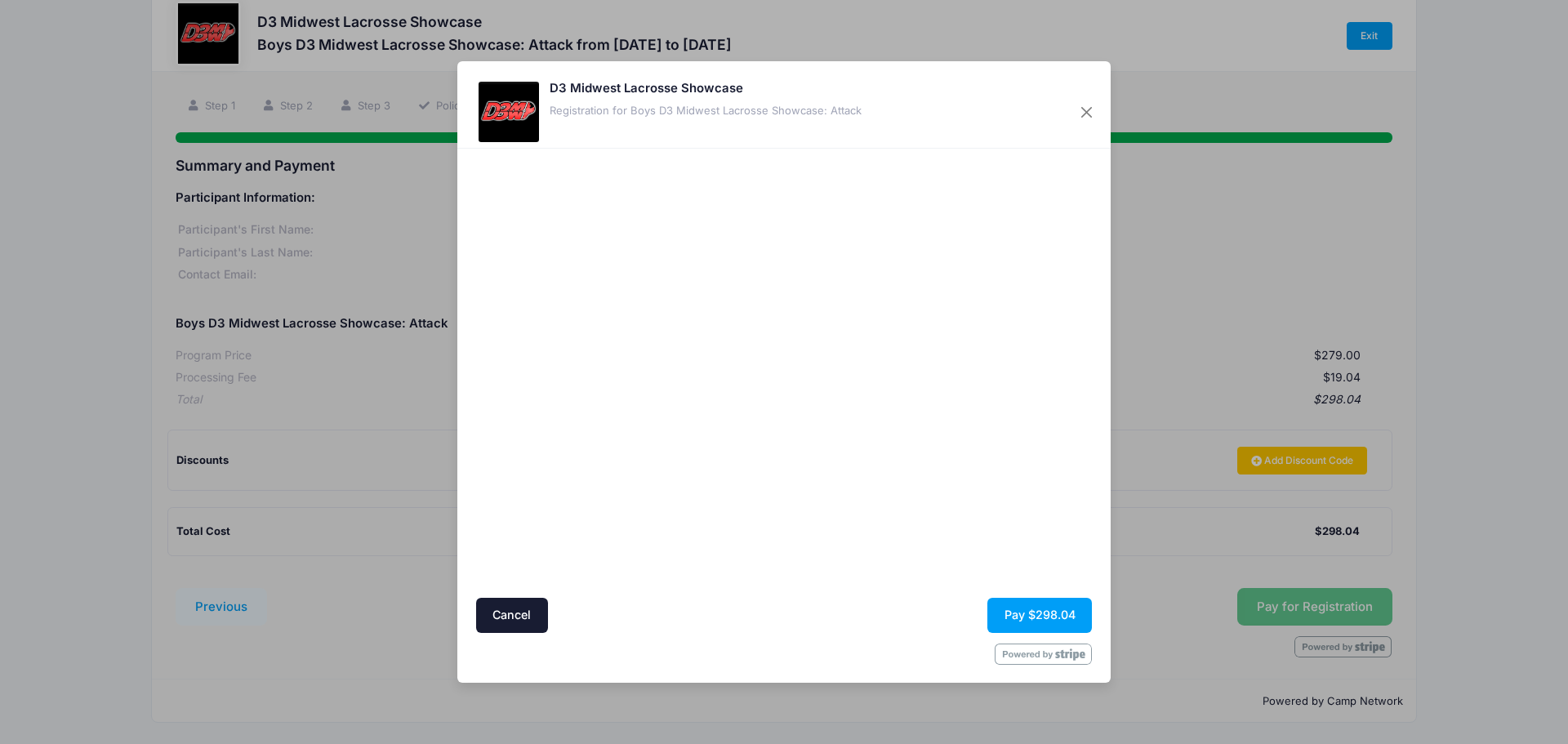
click at [839, 431] on div at bounding box center [942, 372] width 301 height 433
click at [1035, 620] on button "Pay $298.04" at bounding box center [1039, 615] width 105 height 36
